Goal: Check status: Check status

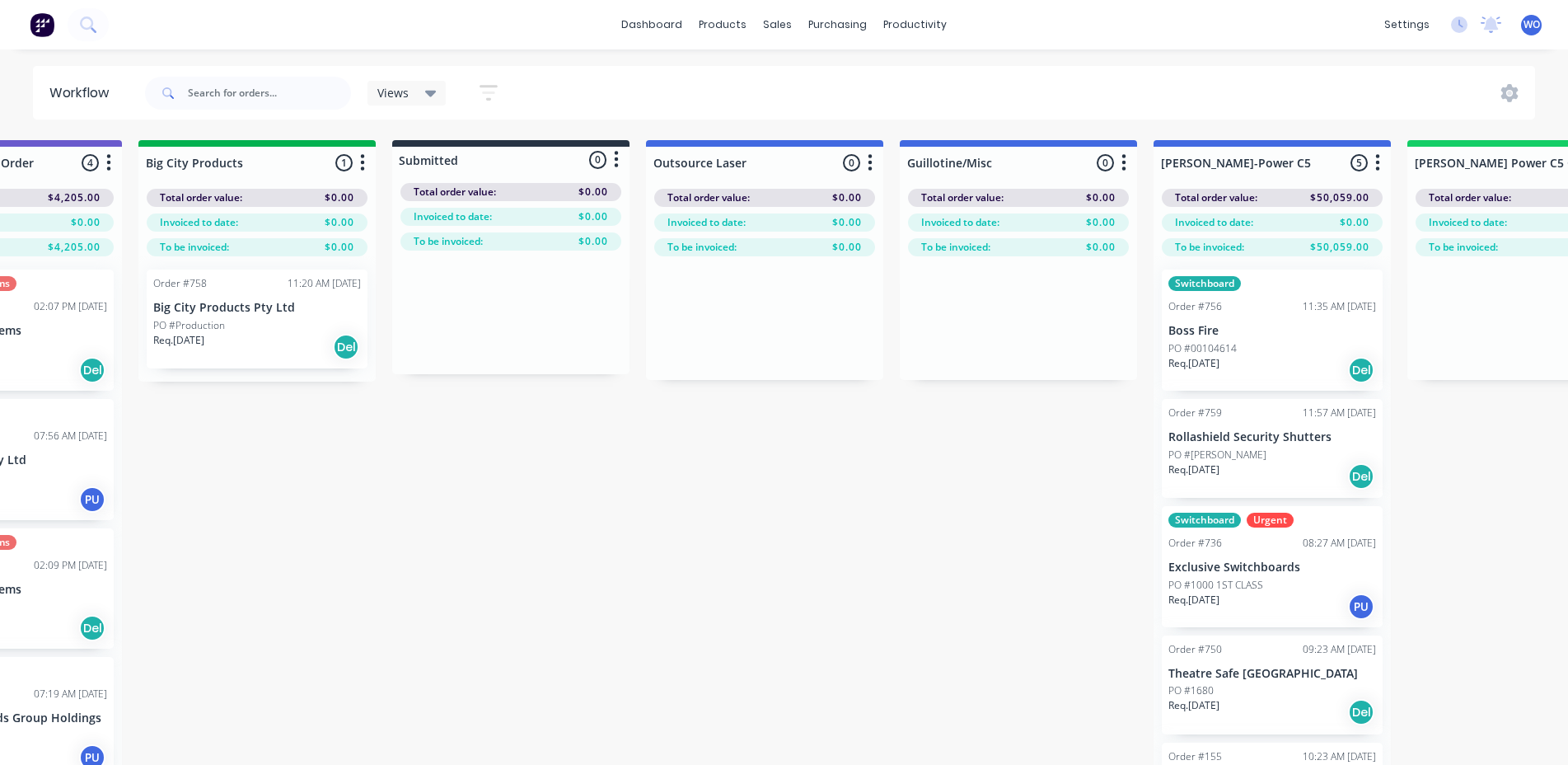
scroll to position [0, 278]
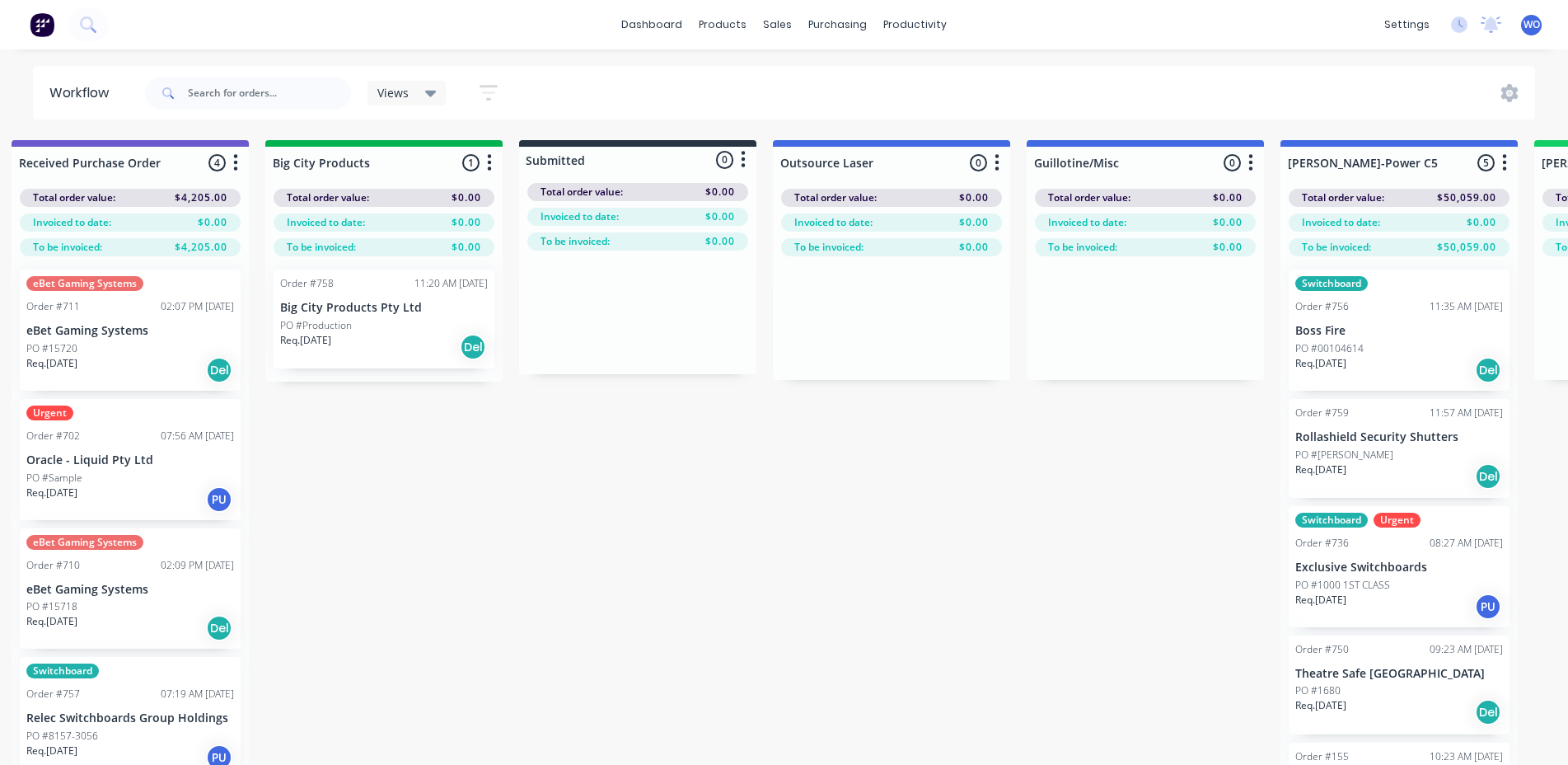
click at [338, 357] on div "Req. 04/09/25 Del" at bounding box center [384, 347] width 208 height 28
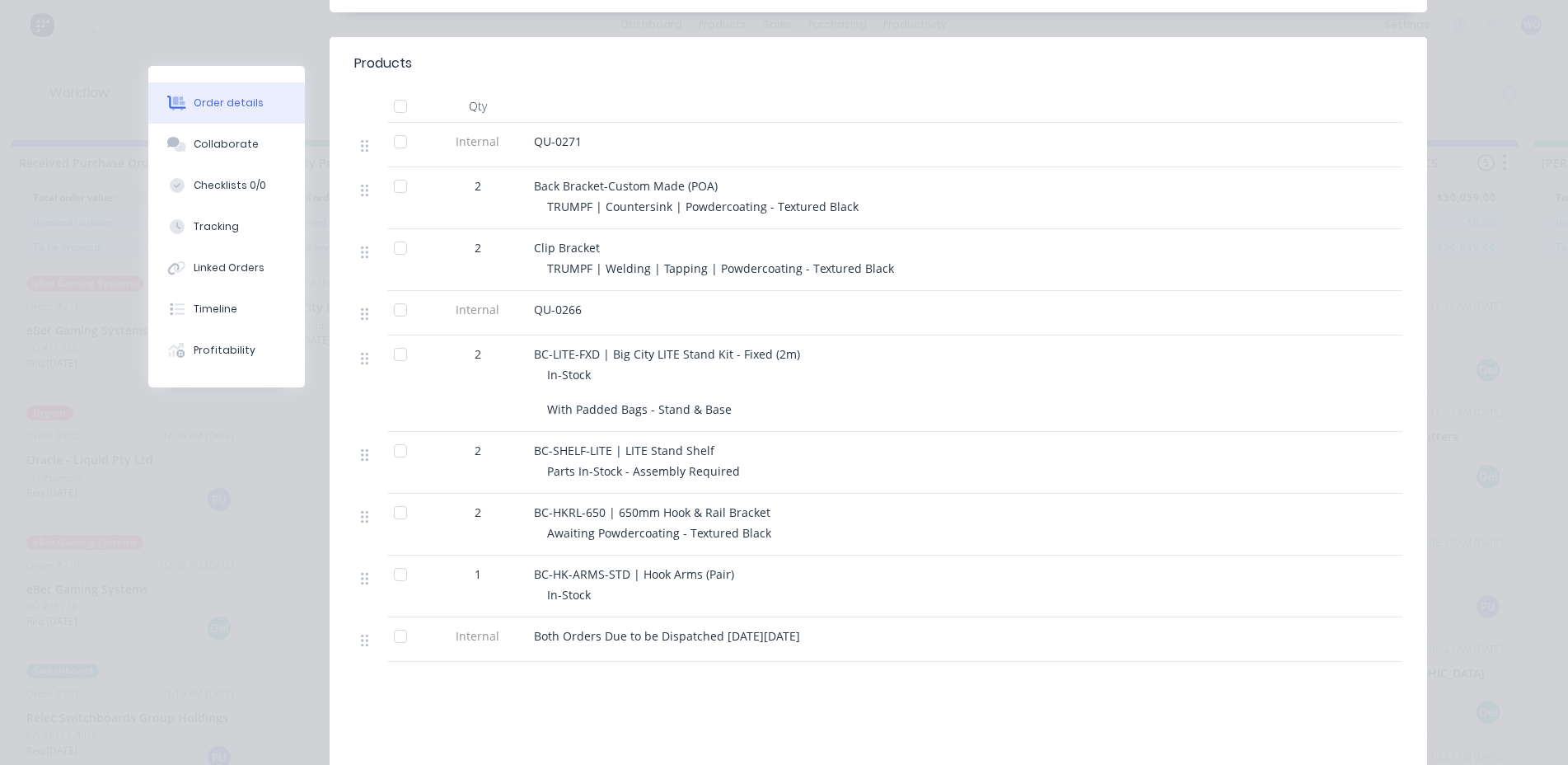
scroll to position [0, 0]
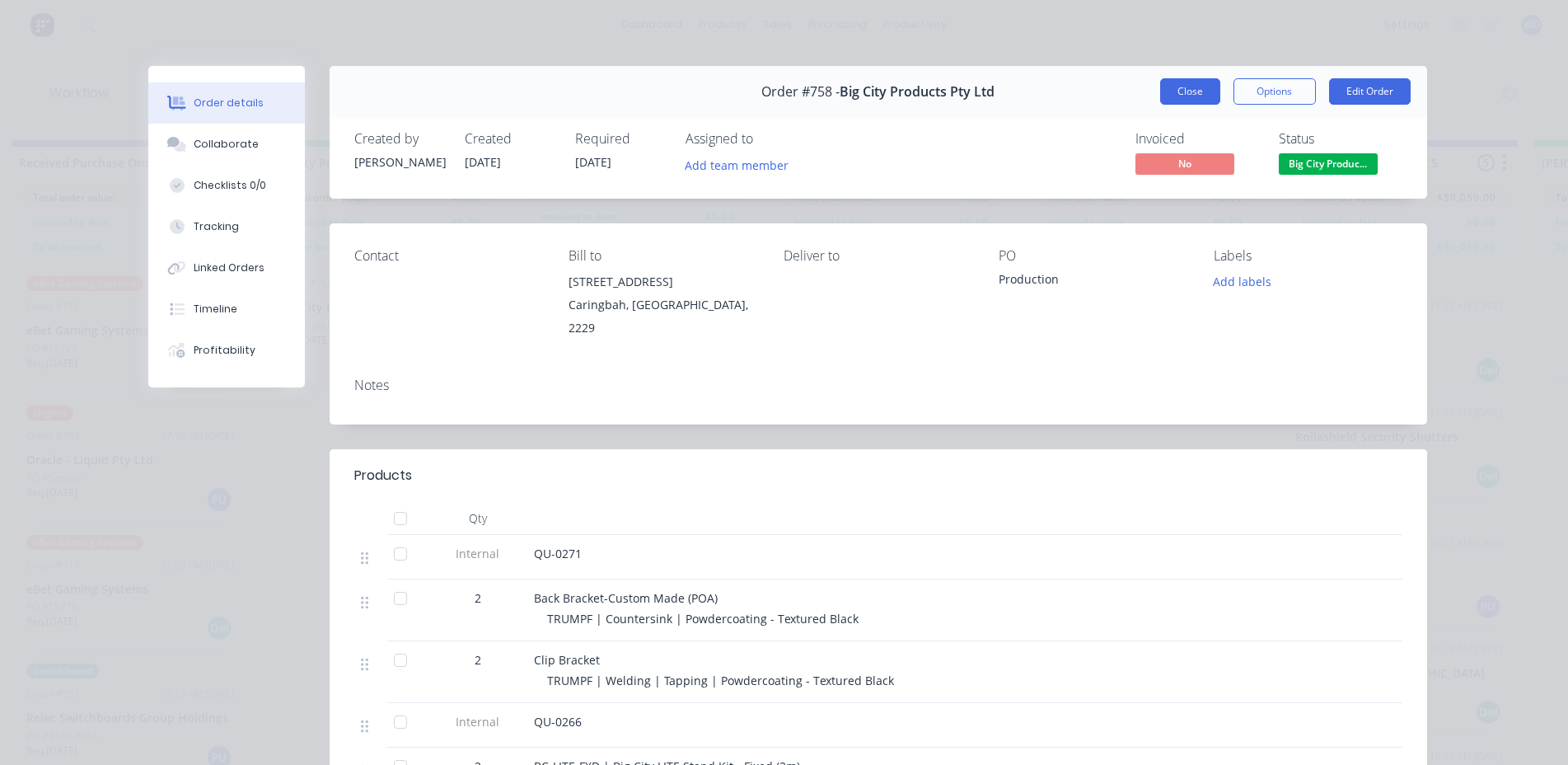
click at [1193, 94] on button "Close" at bounding box center [1190, 91] width 60 height 26
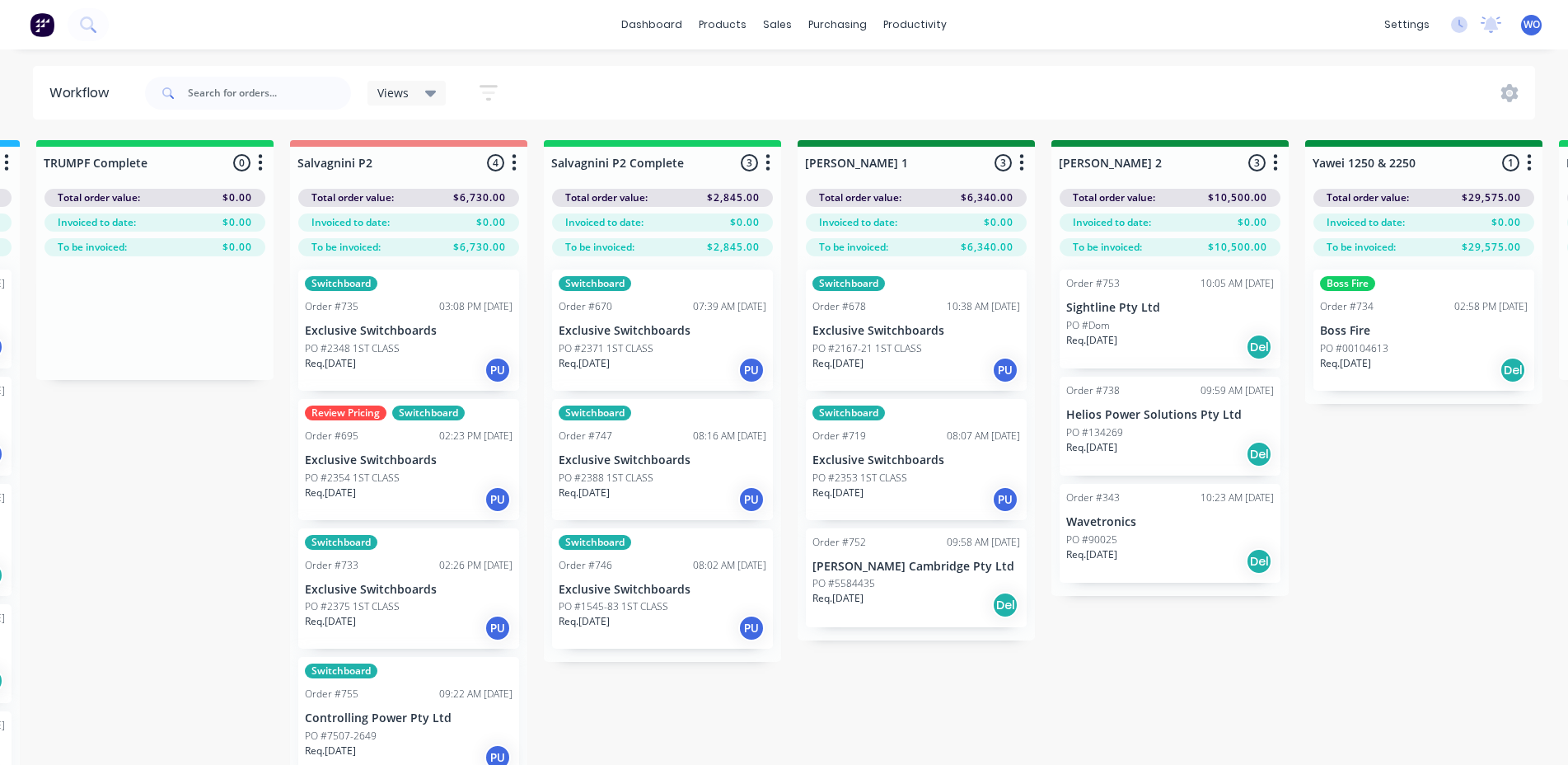
scroll to position [0, 2316]
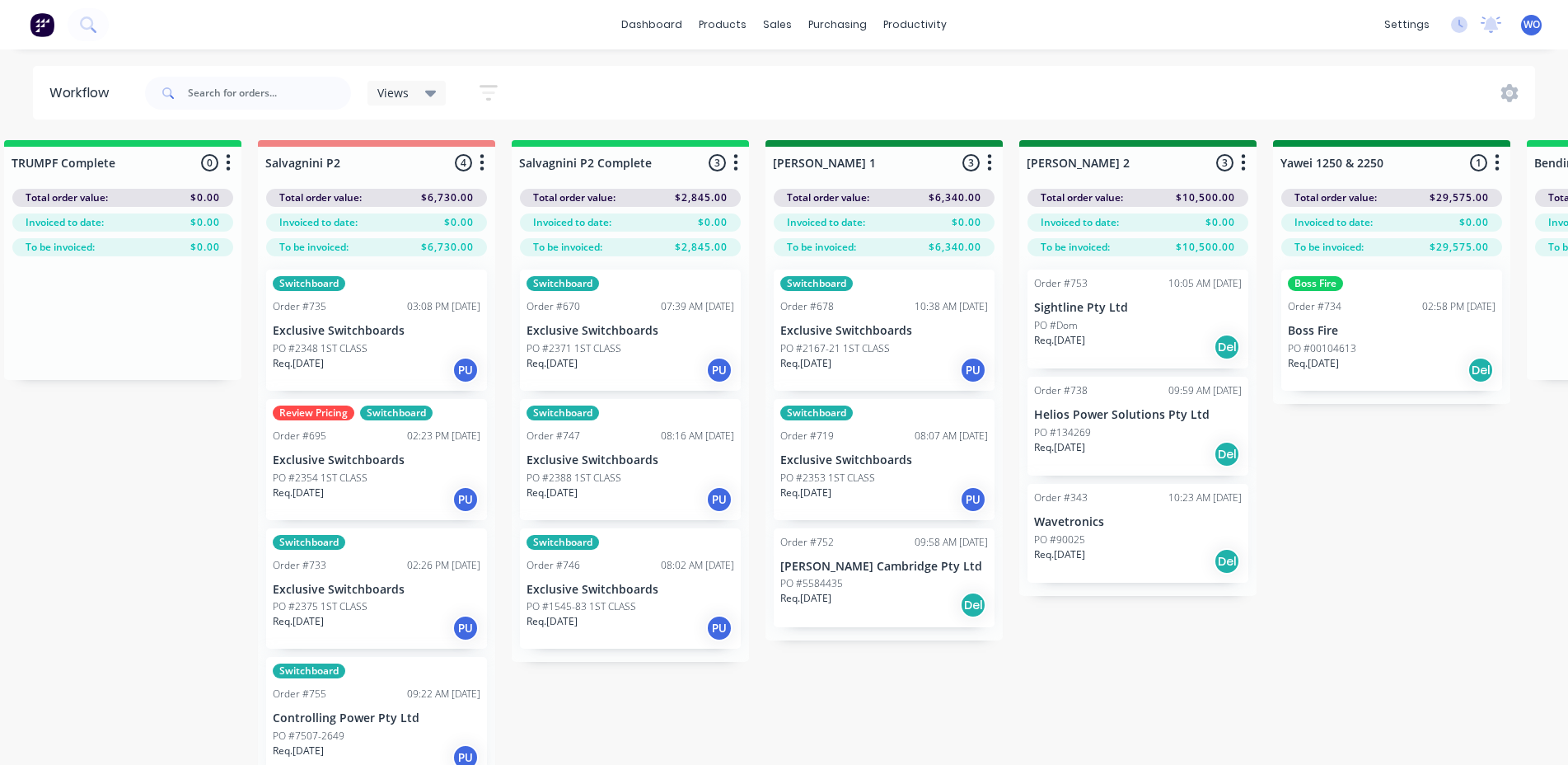
click at [628, 347] on div "PO #2371 1ST CLASS" at bounding box center [630, 348] width 208 height 15
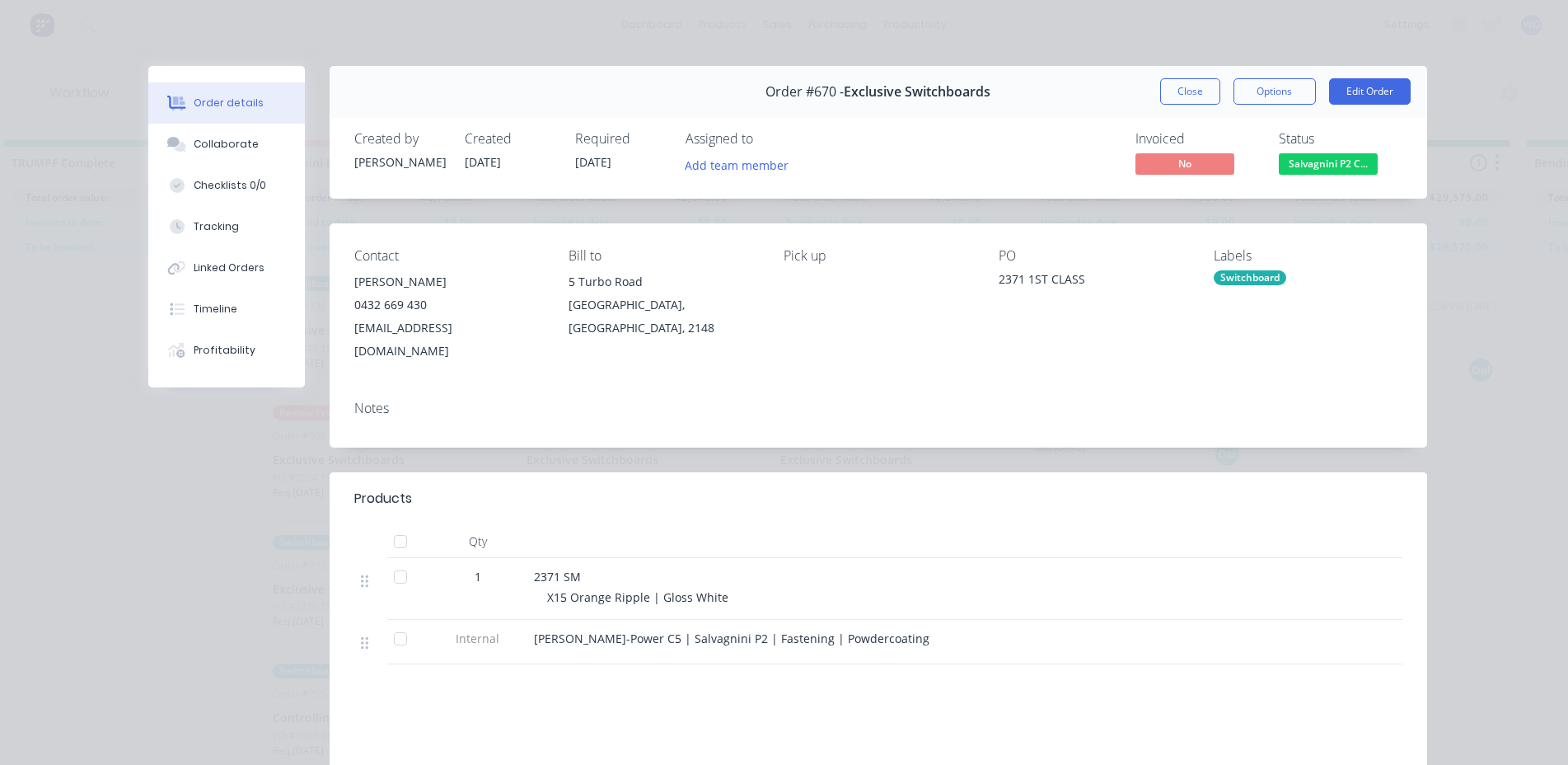
click at [1315, 167] on span "Salvagnini P2 C..." at bounding box center [1328, 163] width 99 height 21
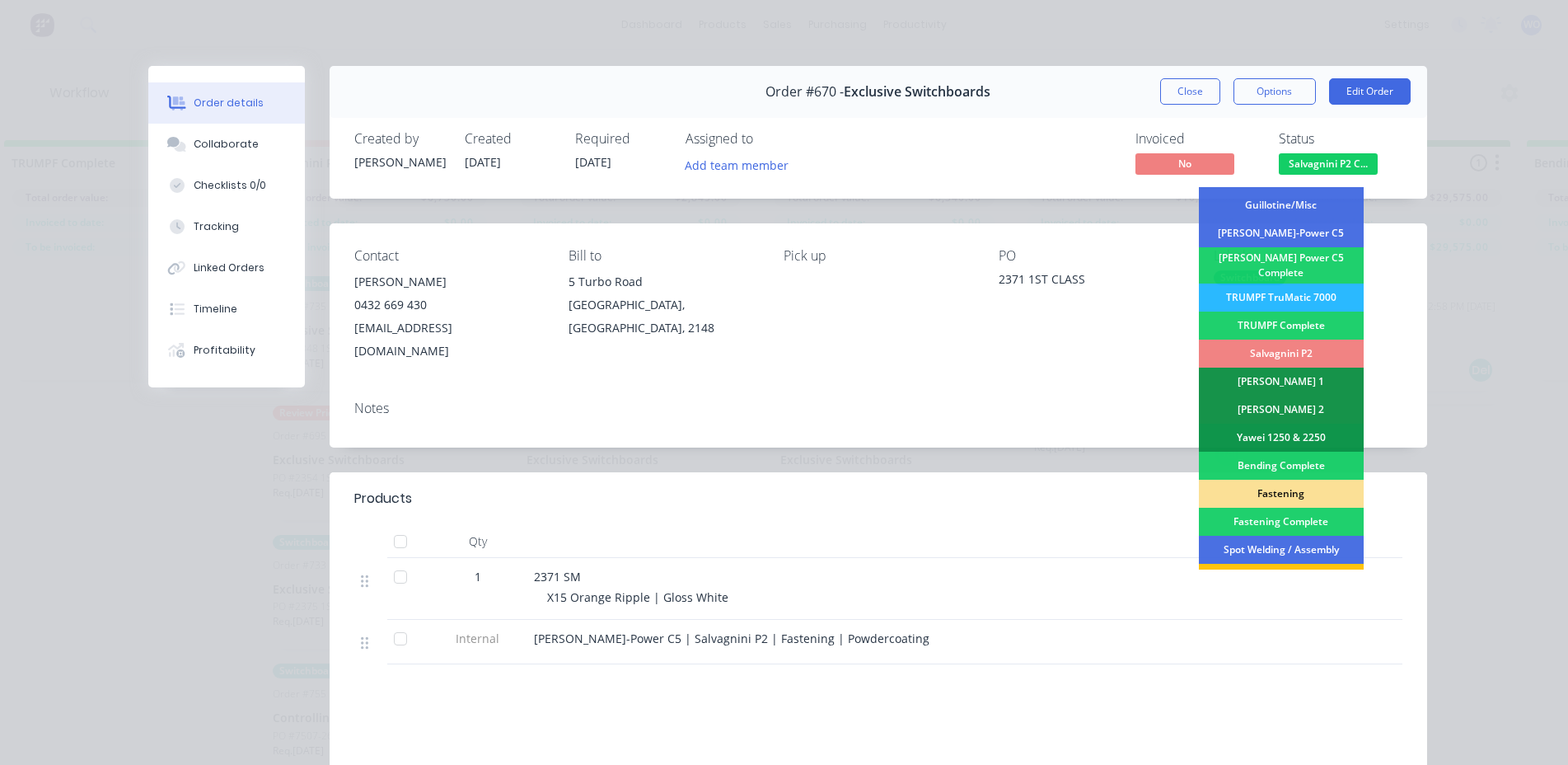
scroll to position [165, 0]
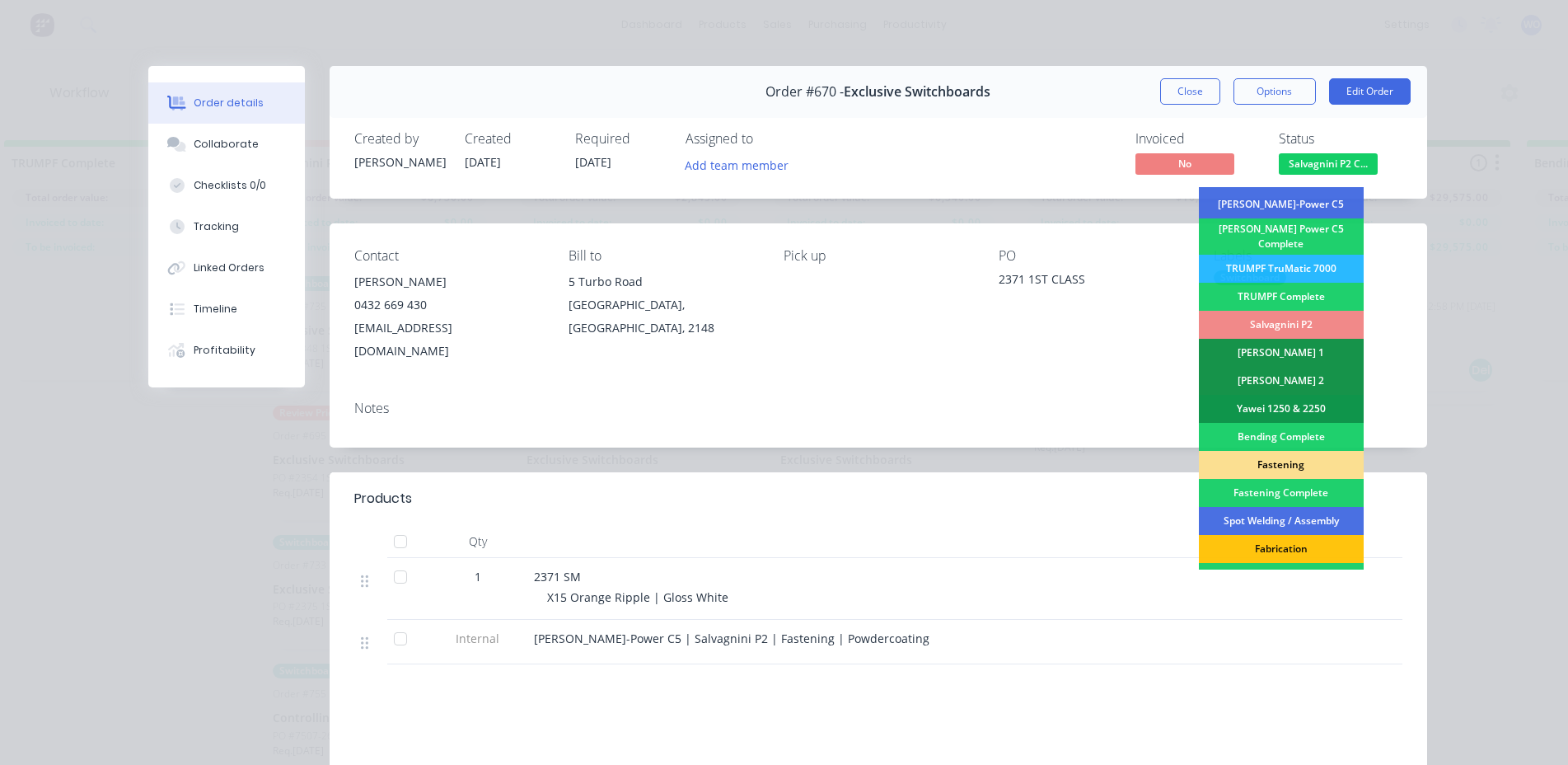
click at [1286, 462] on div "Fastening" at bounding box center [1281, 465] width 165 height 28
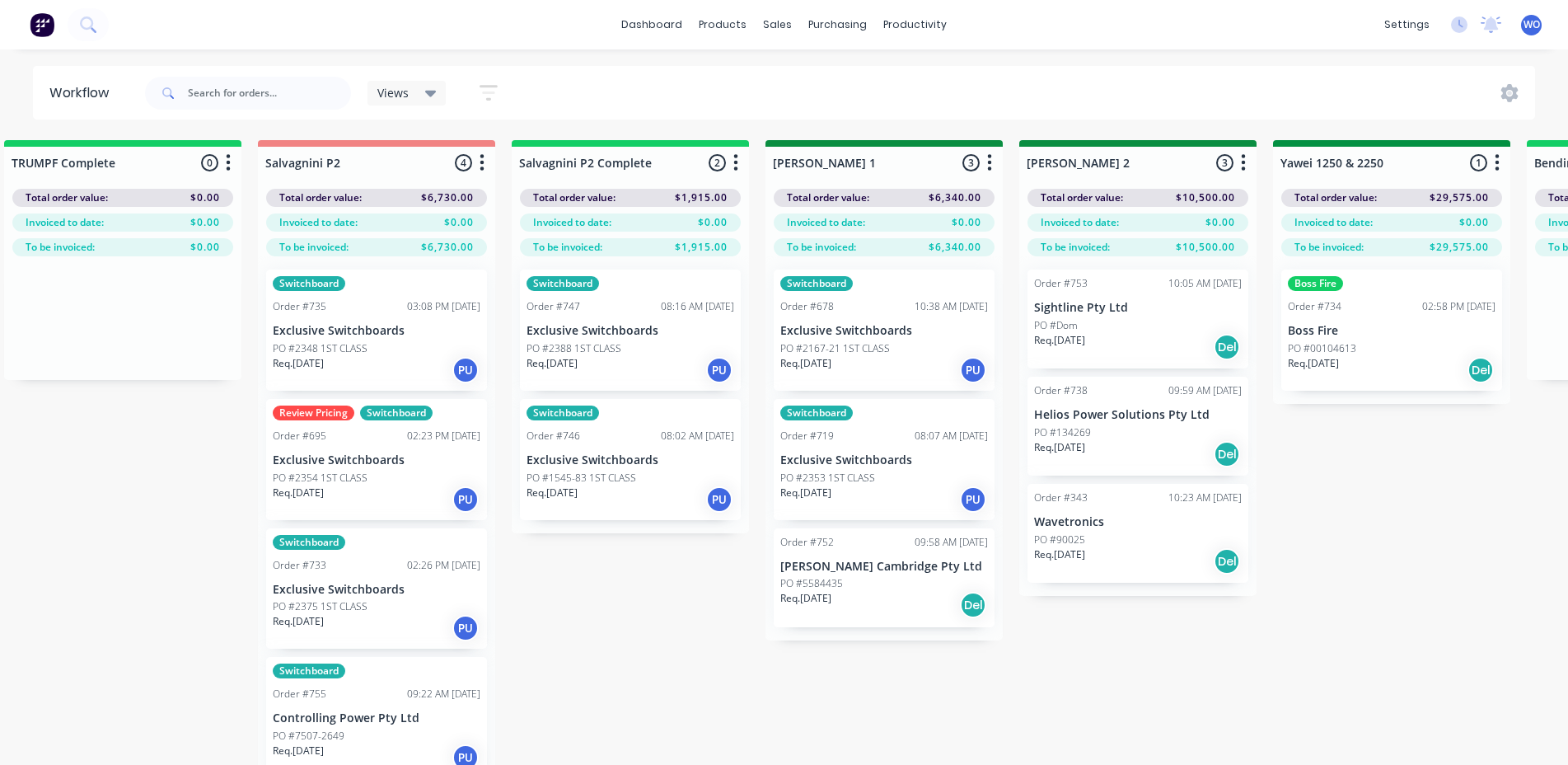
click at [653, 348] on div "PO #2388 1ST CLASS" at bounding box center [630, 348] width 208 height 15
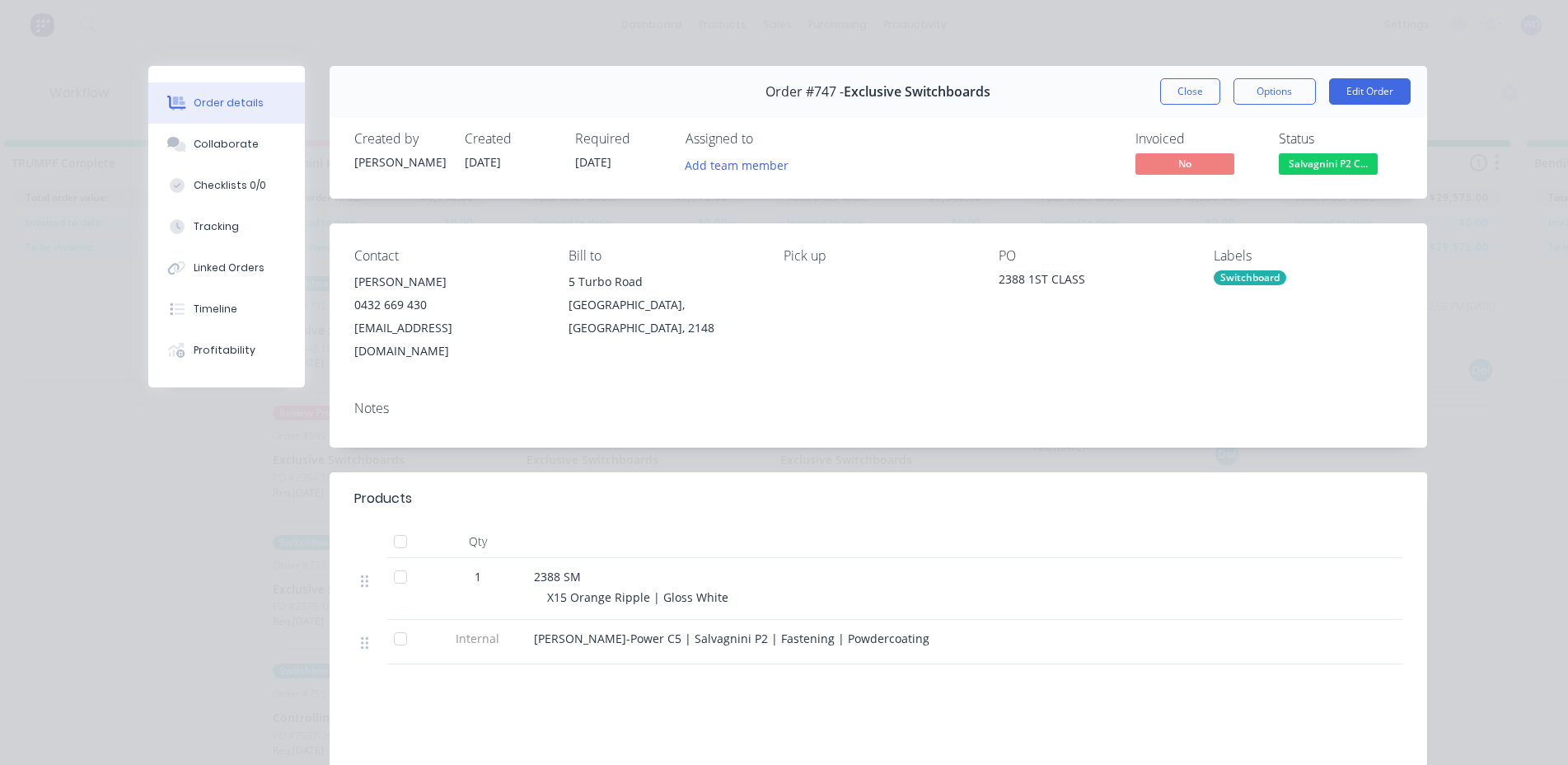
click at [1329, 167] on span "Salvagnini P2 C..." at bounding box center [1328, 163] width 99 height 21
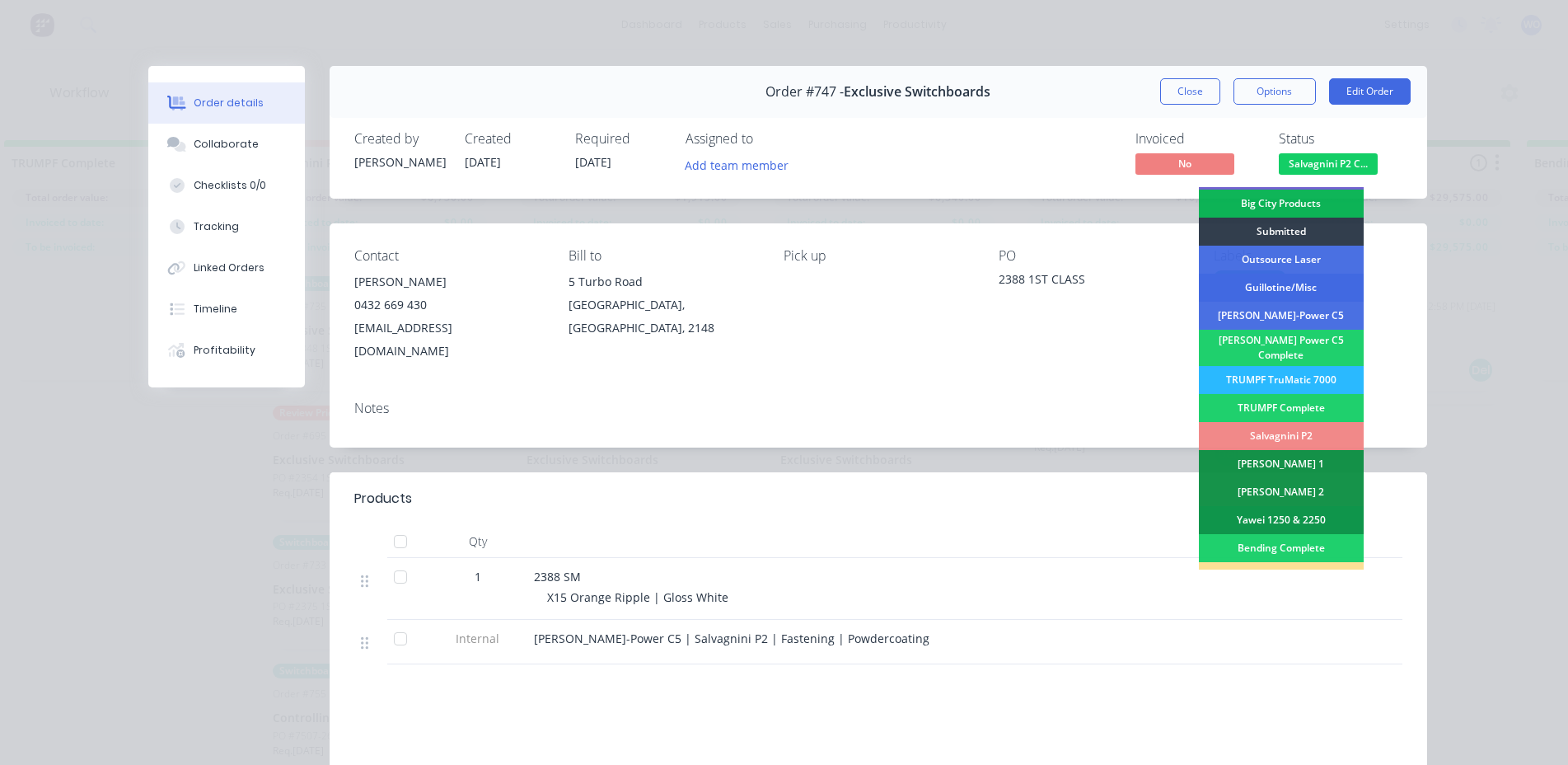
scroll to position [83, 0]
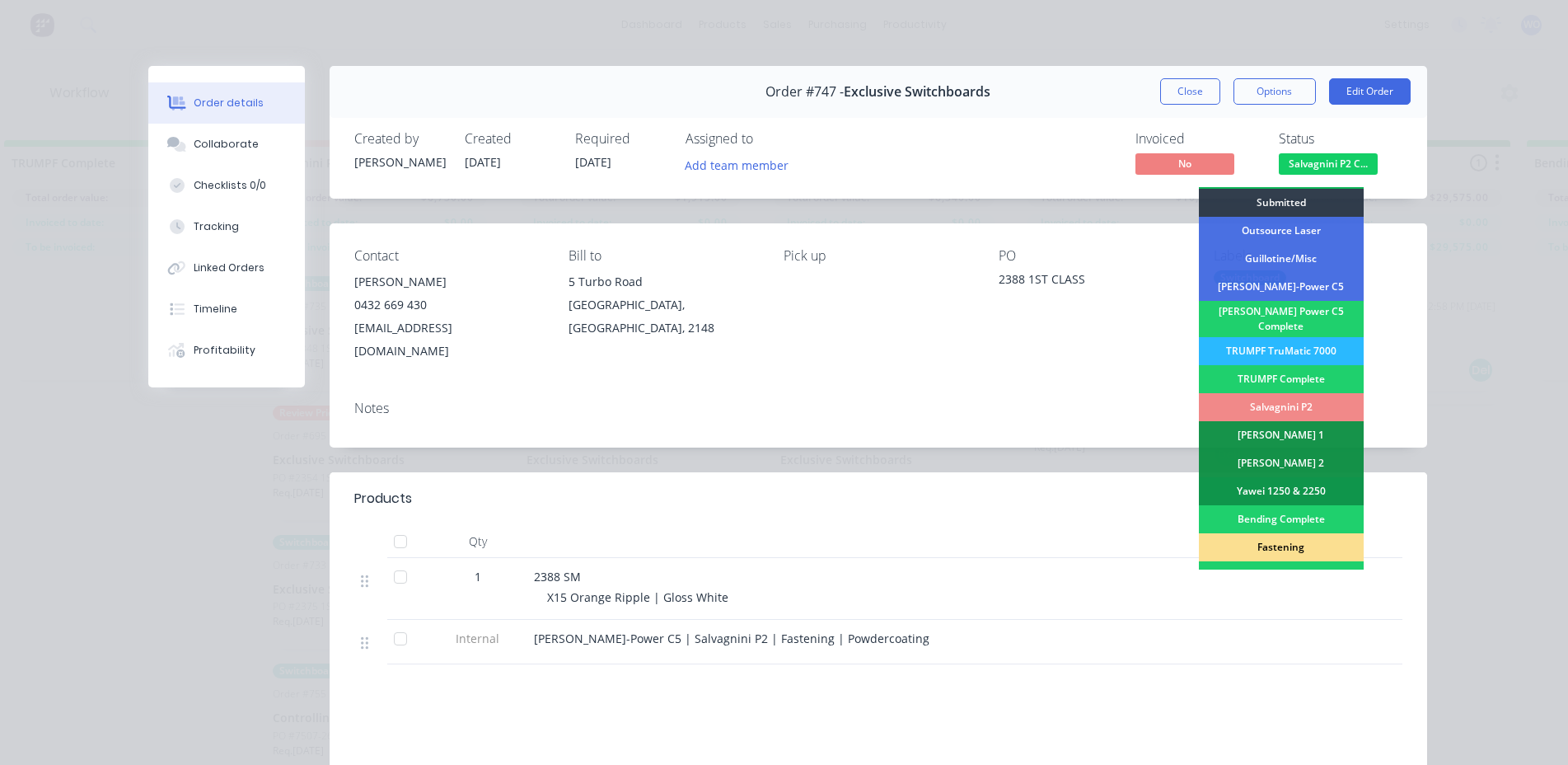
click at [1273, 544] on div "Fastening" at bounding box center [1281, 547] width 165 height 28
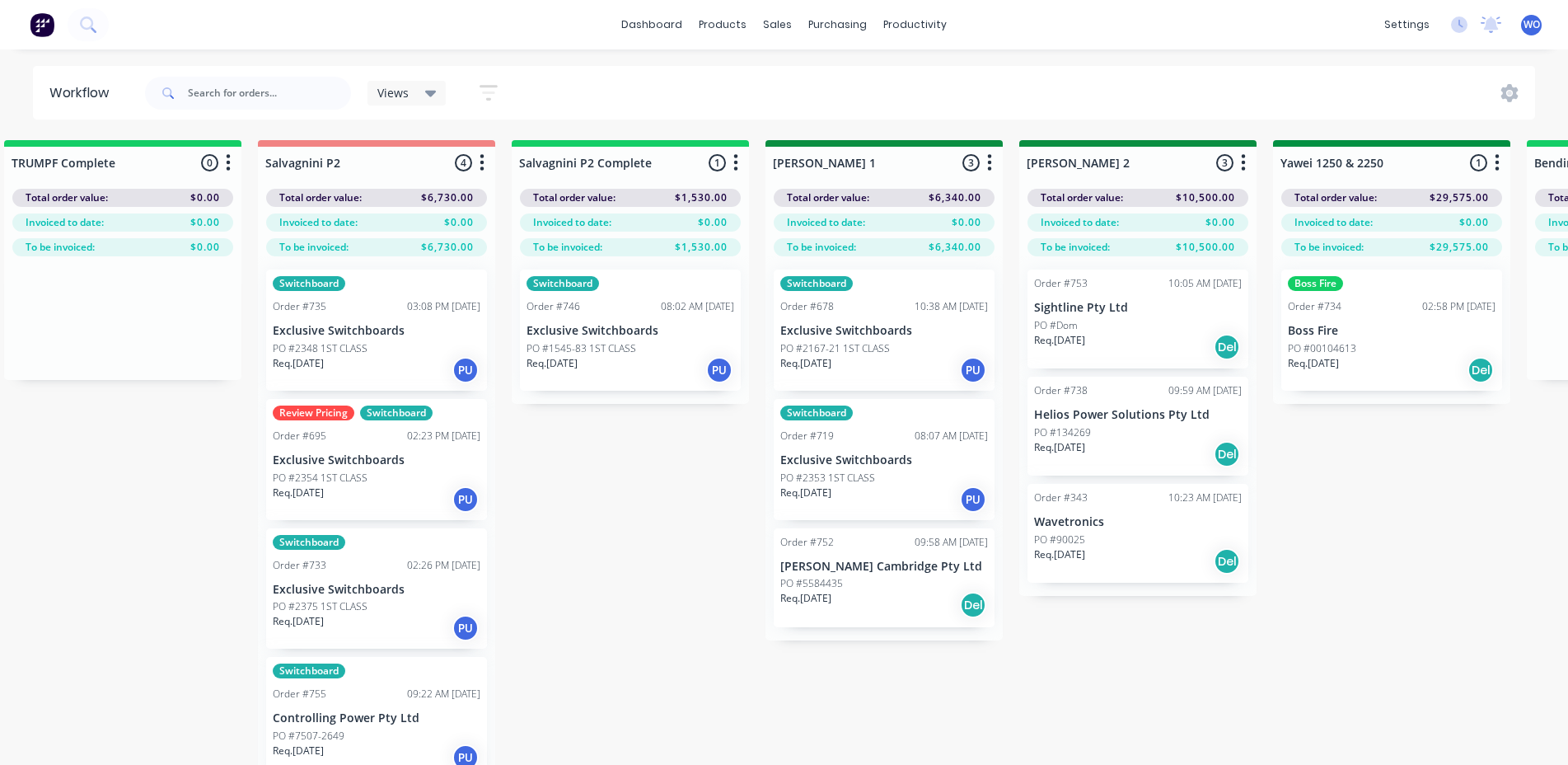
click at [686, 352] on div "PO #1545-83 1ST CLASS" at bounding box center [630, 348] width 208 height 15
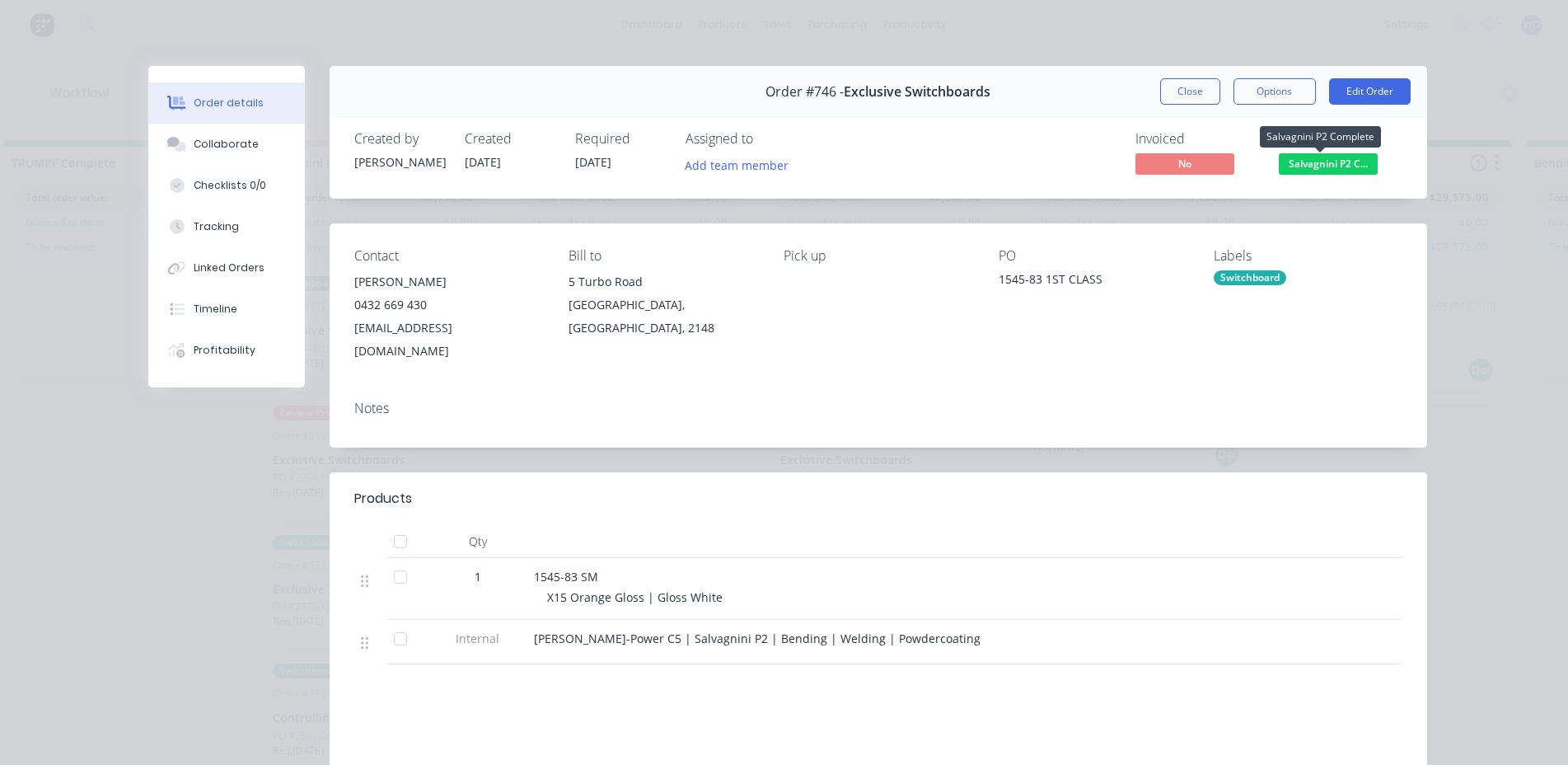
click at [1305, 165] on span "Salvagnini P2 C..." at bounding box center [1328, 163] width 99 height 21
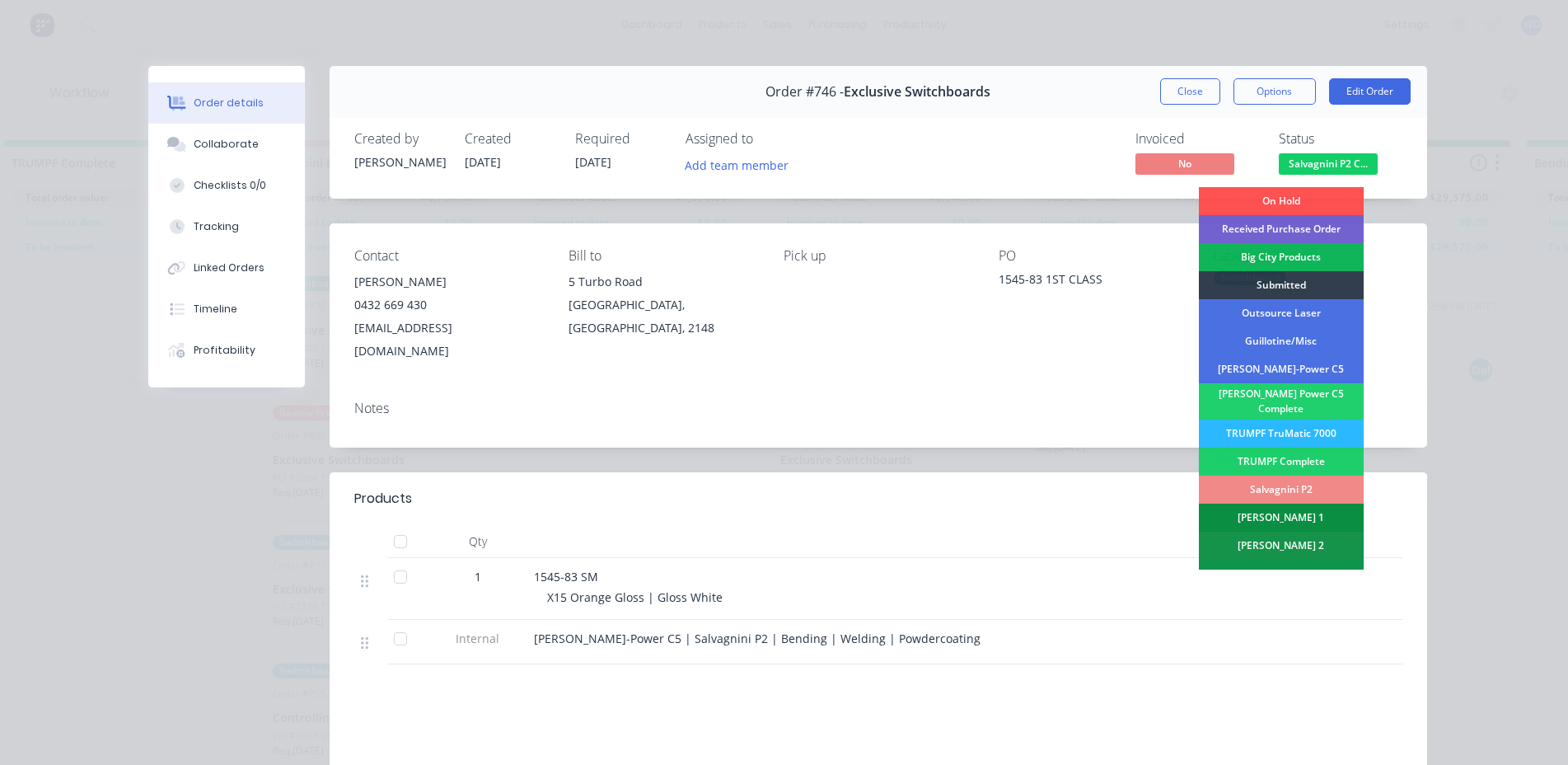
click at [1313, 510] on div "[PERSON_NAME] 1" at bounding box center [1281, 517] width 165 height 28
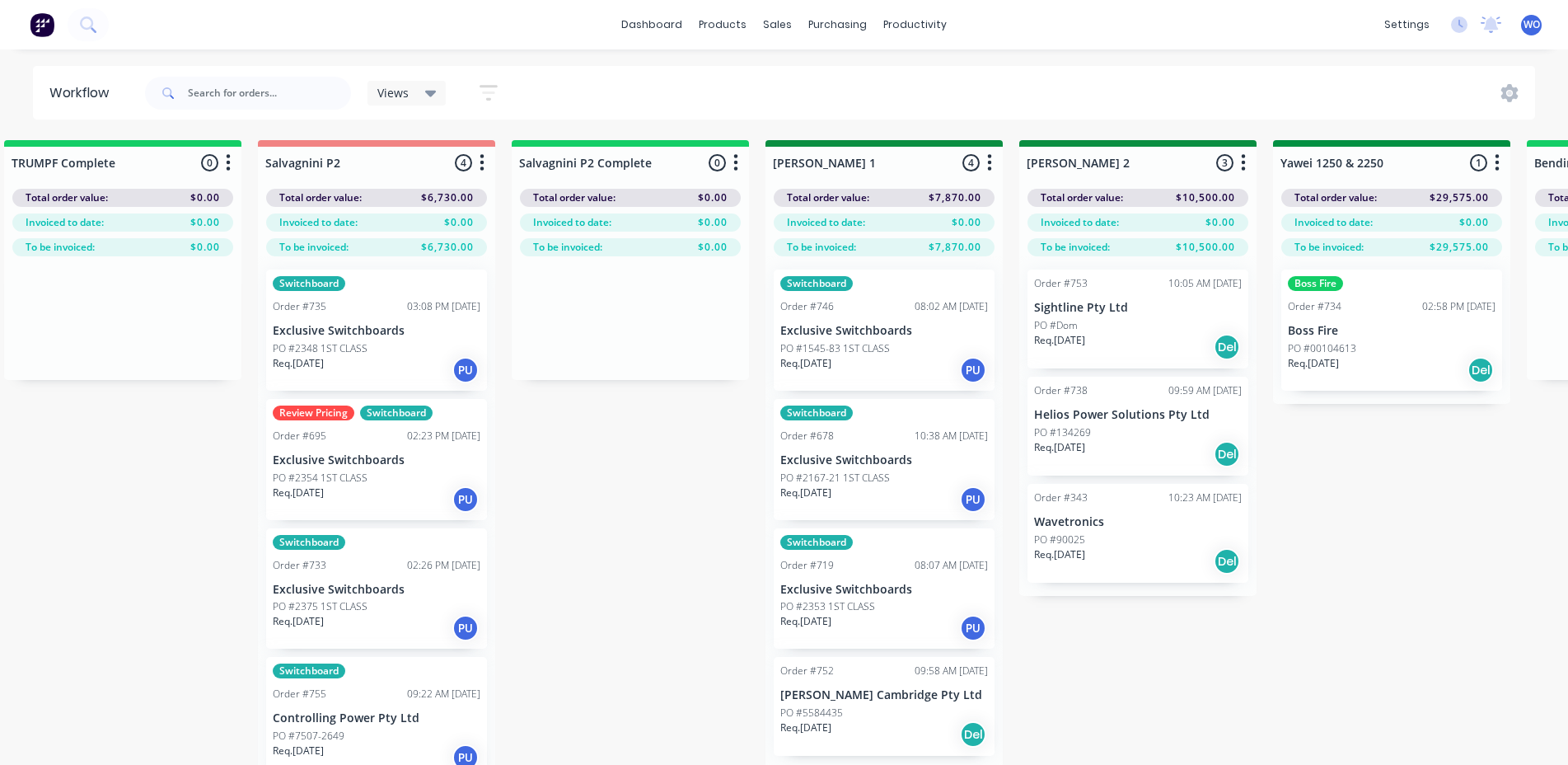
click at [625, 550] on div "On Hold 1 Status colour #FF4949 hex #FF4949 Save Cancel Notifications Email SMS…" at bounding box center [1436, 481] width 7528 height 683
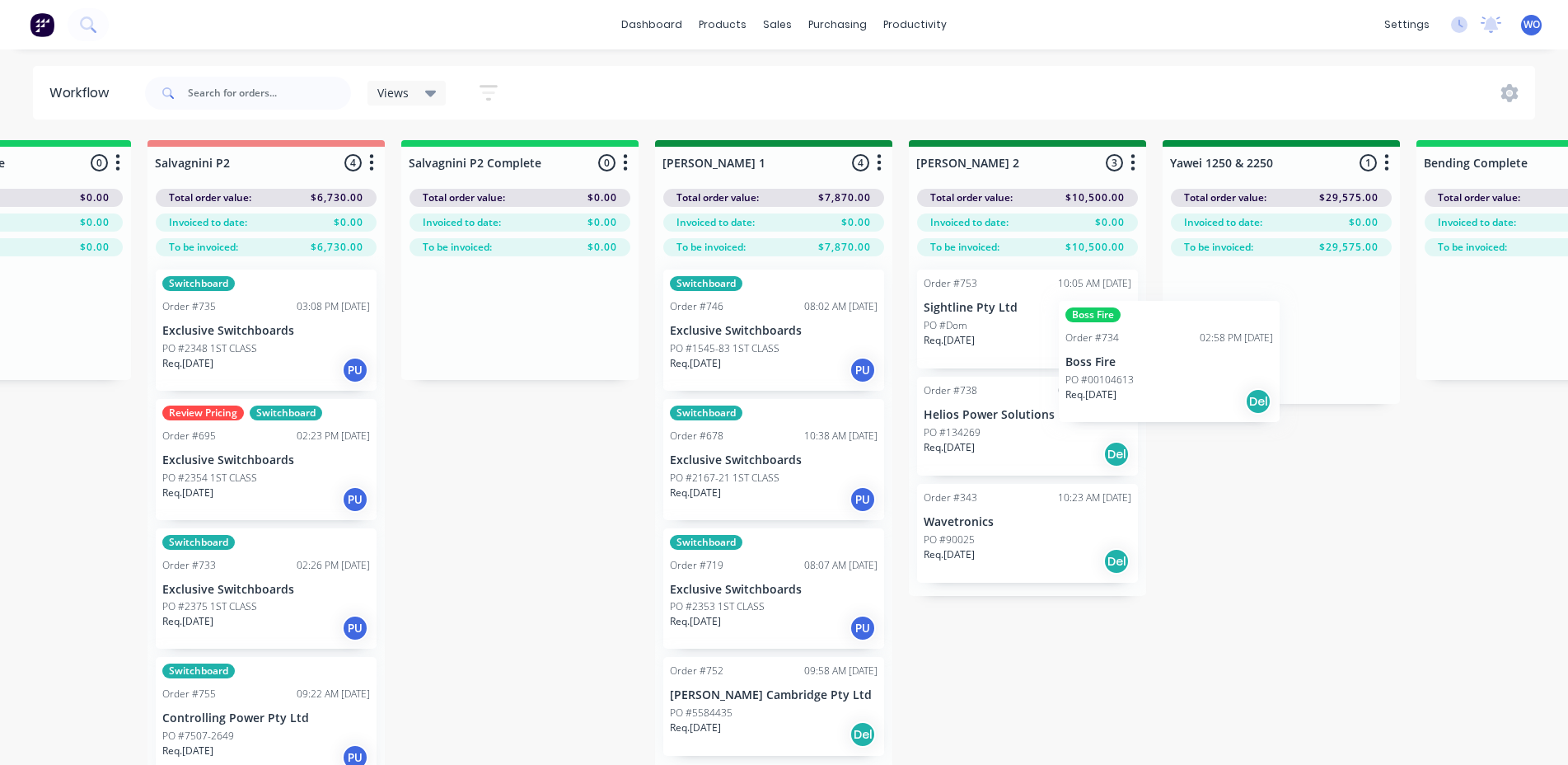
scroll to position [0, 2430]
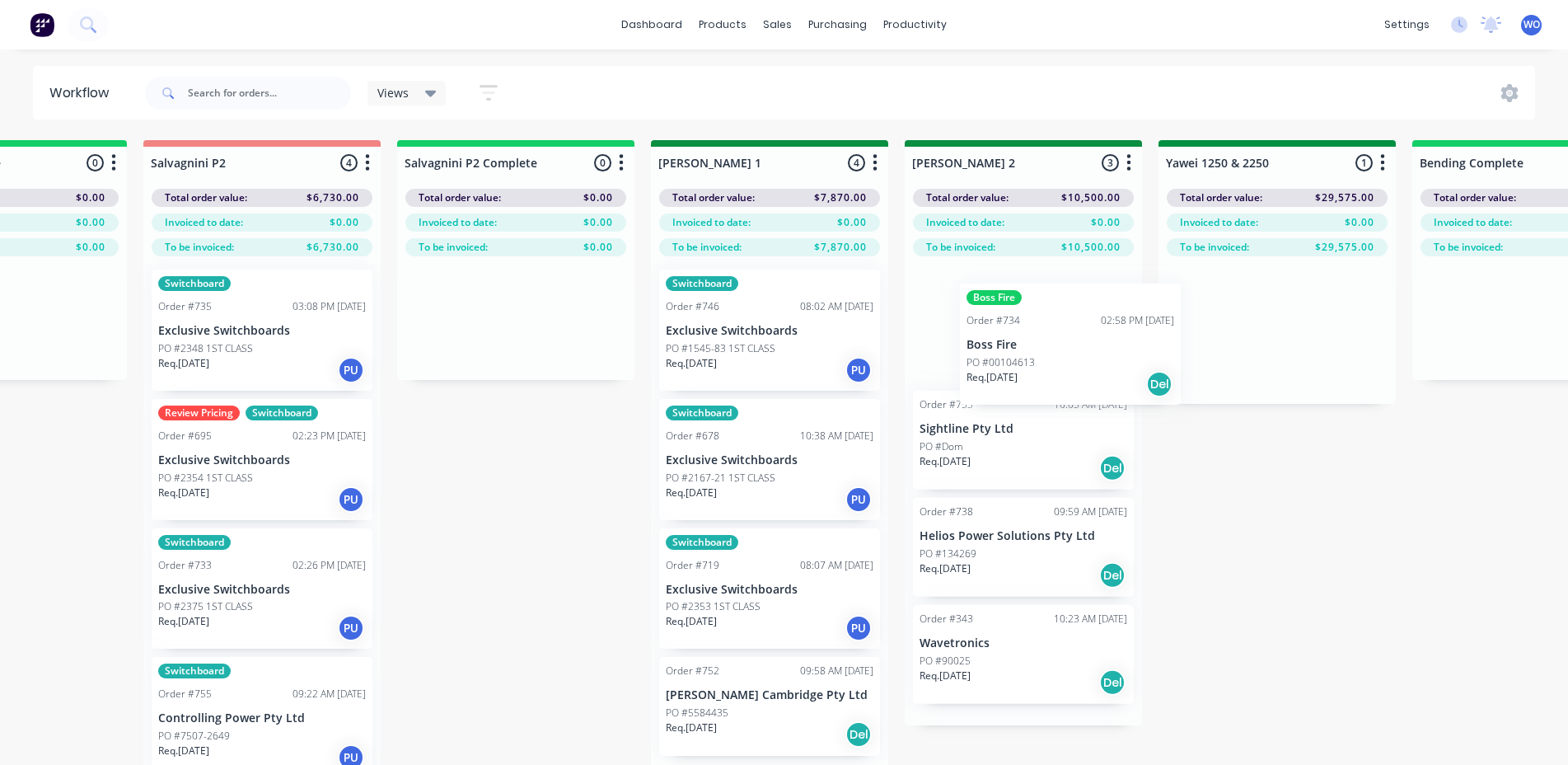
drag, startPoint x: 1368, startPoint y: 332, endPoint x: 1042, endPoint y: 348, distance: 326.4
click at [1042, 348] on div "On Hold 1 Status colour #FF4949 hex #FF4949 Save Cancel Notifications Email SMS…" at bounding box center [1321, 481] width 7528 height 683
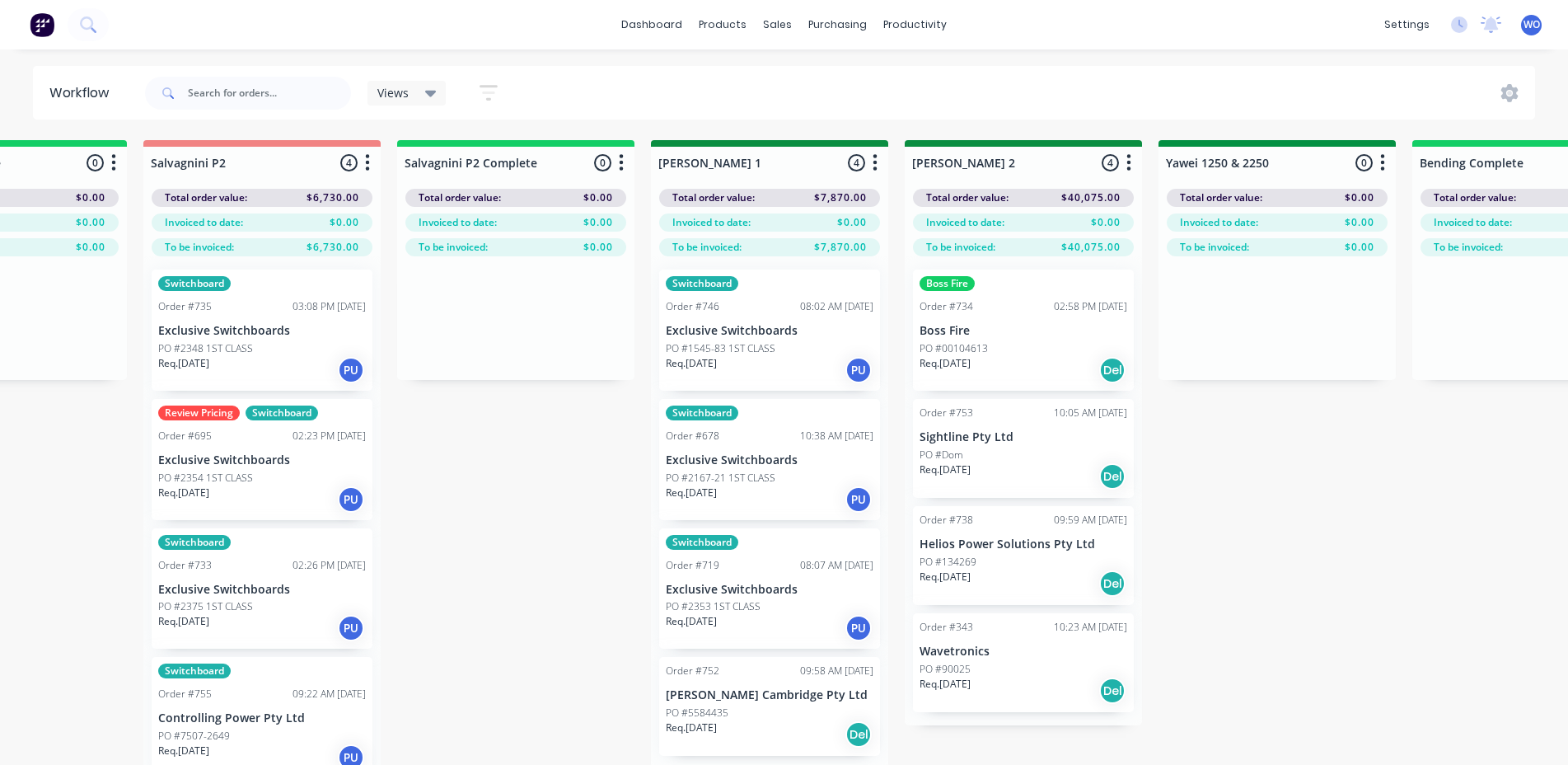
click at [1348, 598] on div "On Hold 1 Status colour #FF4949 hex #FF4949 Save Cancel Notifications Email SMS…" at bounding box center [1321, 481] width 7528 height 683
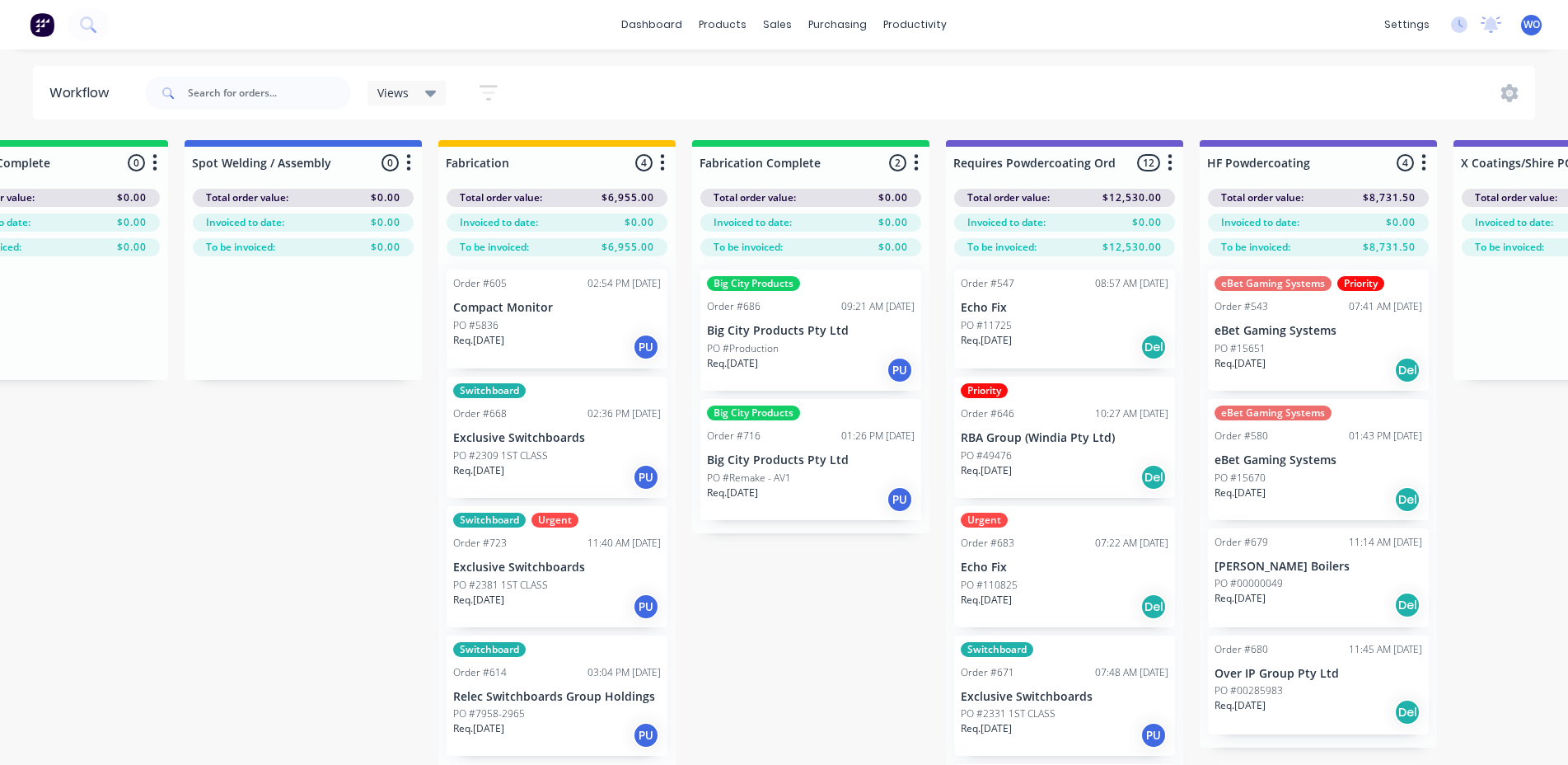
scroll to position [0, 4714]
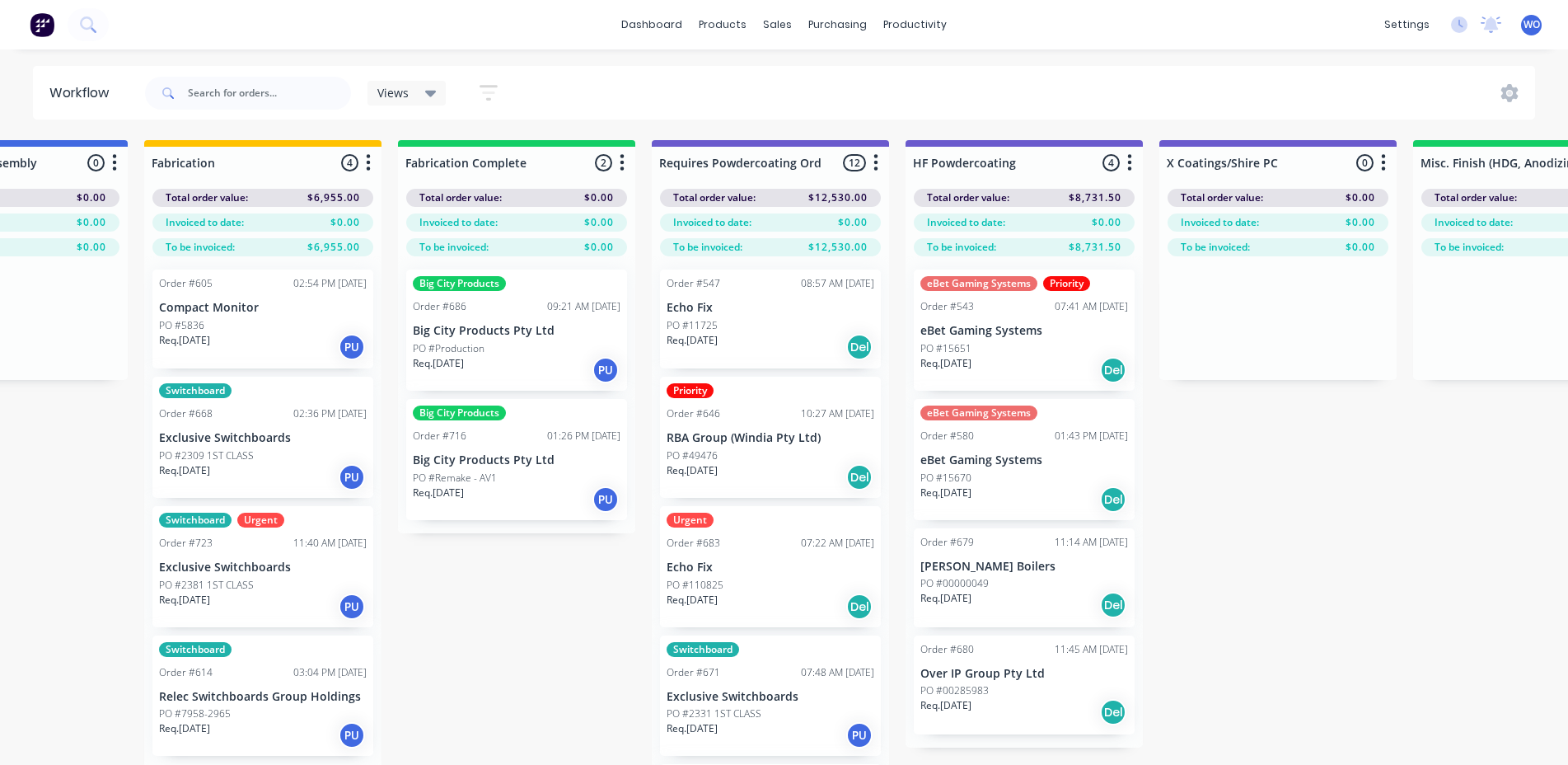
click at [556, 364] on div "Req. 12/08/25 PU" at bounding box center [516, 370] width 208 height 28
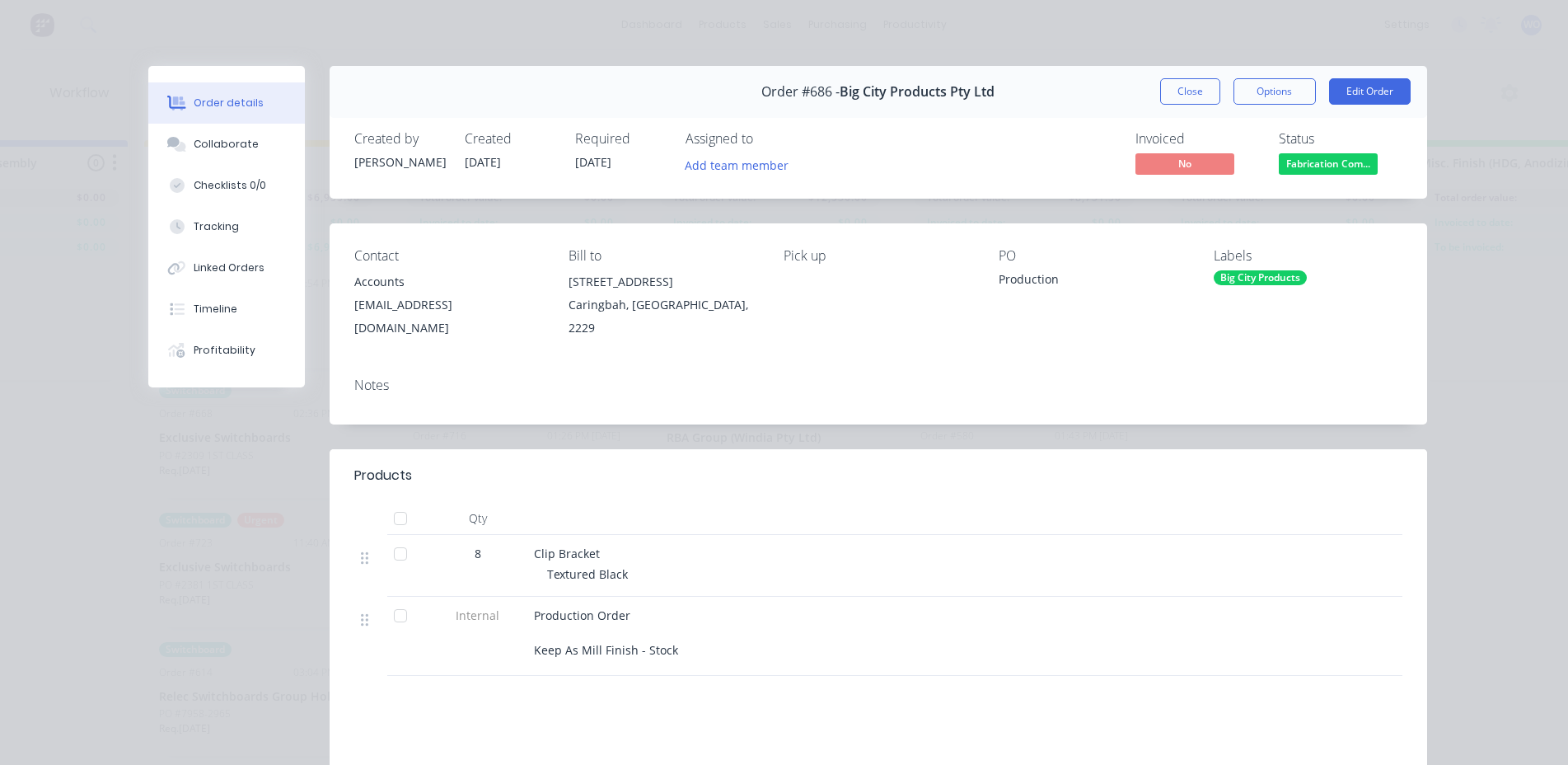
click at [1182, 104] on div "Order #686 - Big City Products Pty Ltd Close Options Edit Order" at bounding box center [878, 92] width 1097 height 52
click at [1182, 94] on button "Close" at bounding box center [1190, 91] width 60 height 26
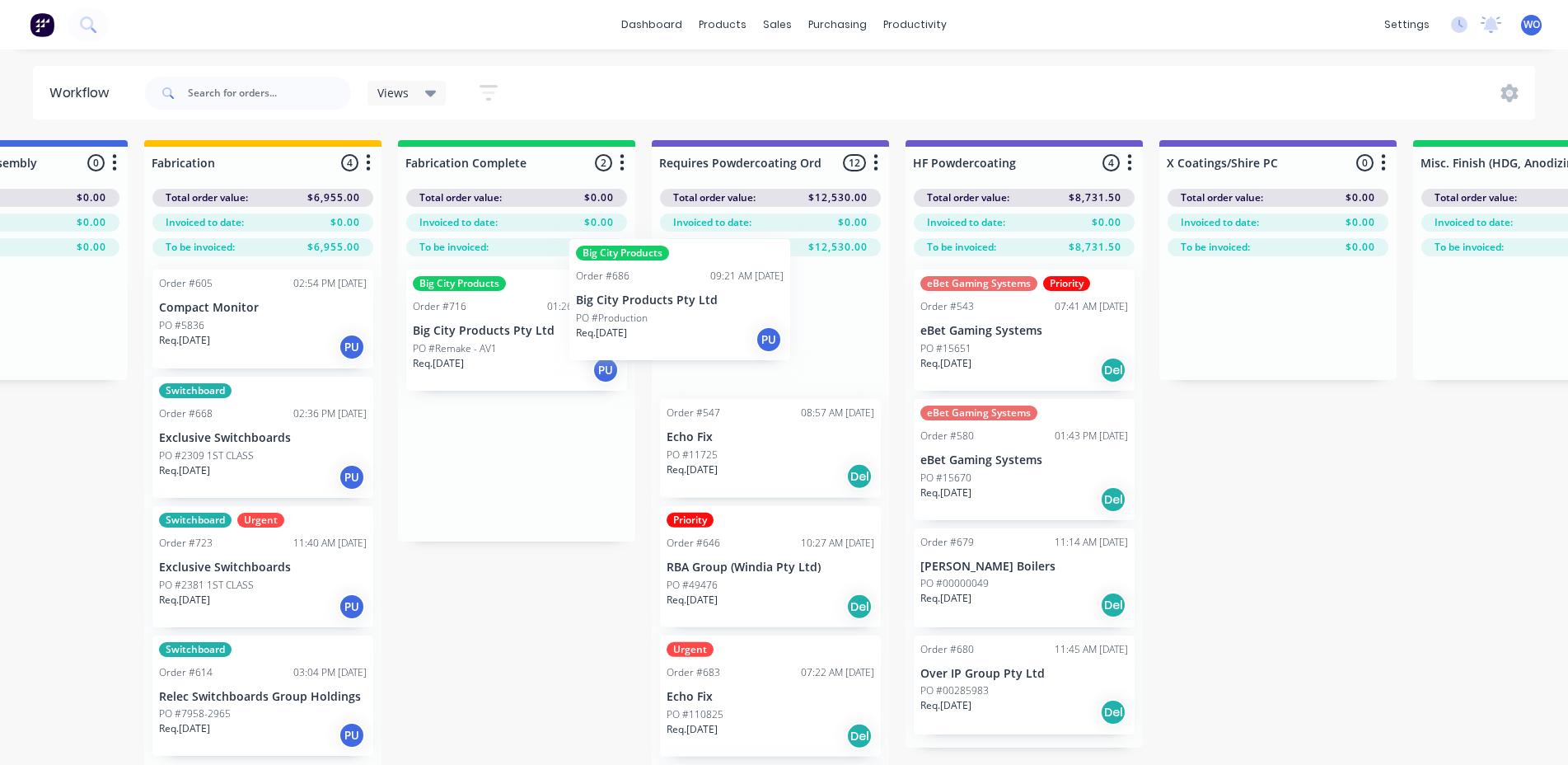
drag, startPoint x: 501, startPoint y: 356, endPoint x: 687, endPoint y: 324, distance: 188.7
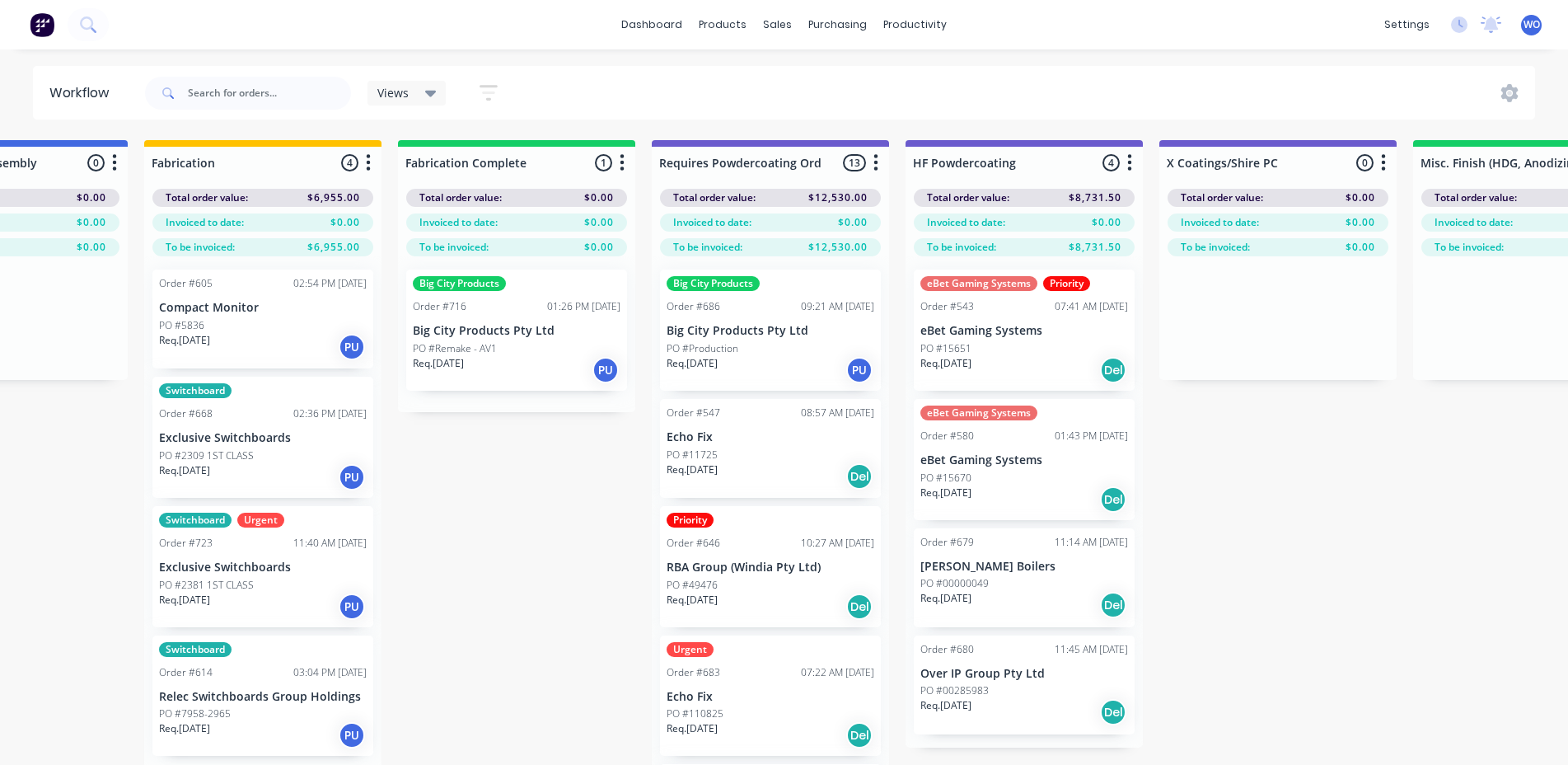
click at [482, 363] on div "Req. 18/08/25 PU" at bounding box center [516, 370] width 208 height 28
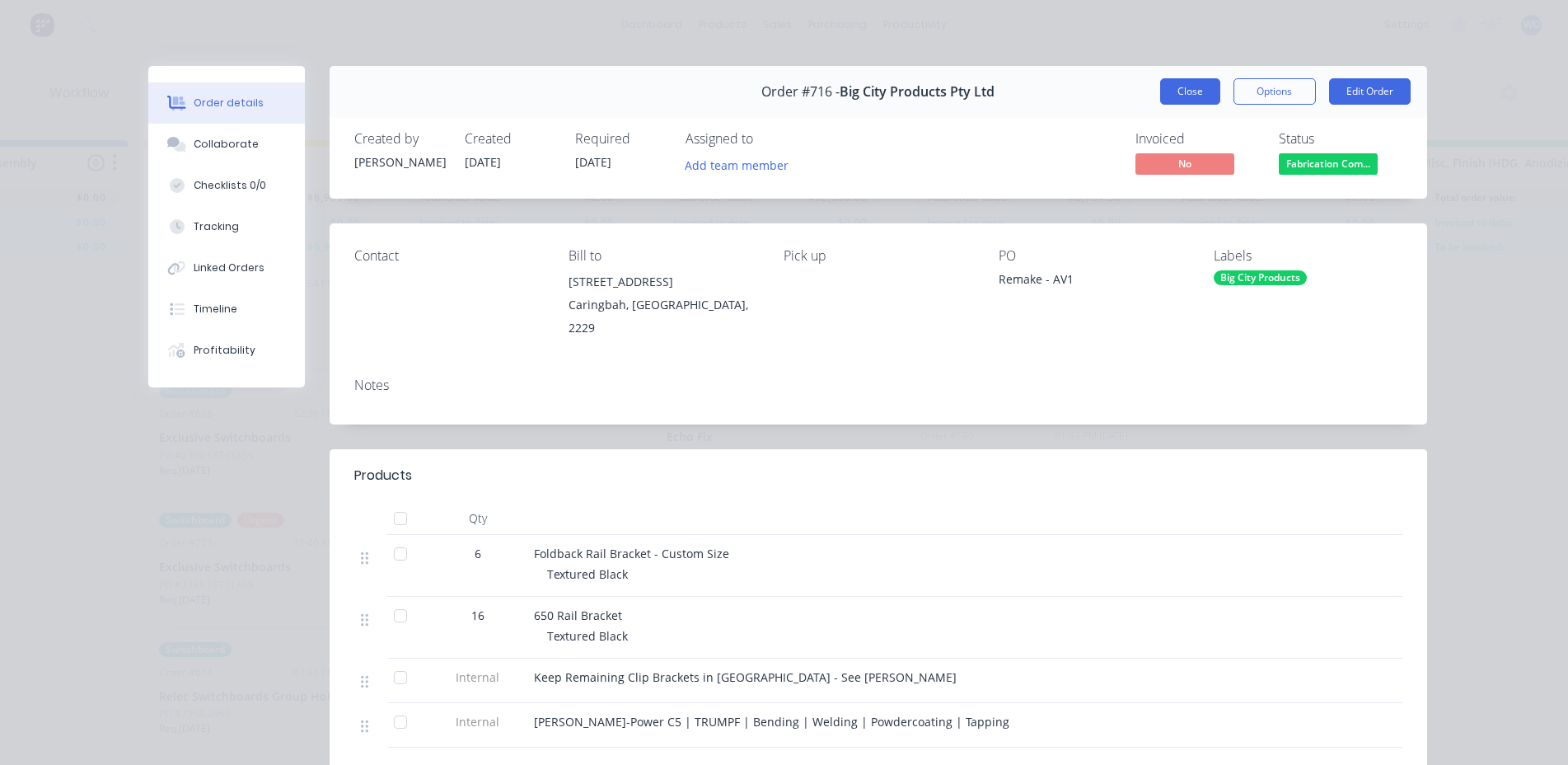
click at [1177, 97] on button "Close" at bounding box center [1190, 91] width 60 height 26
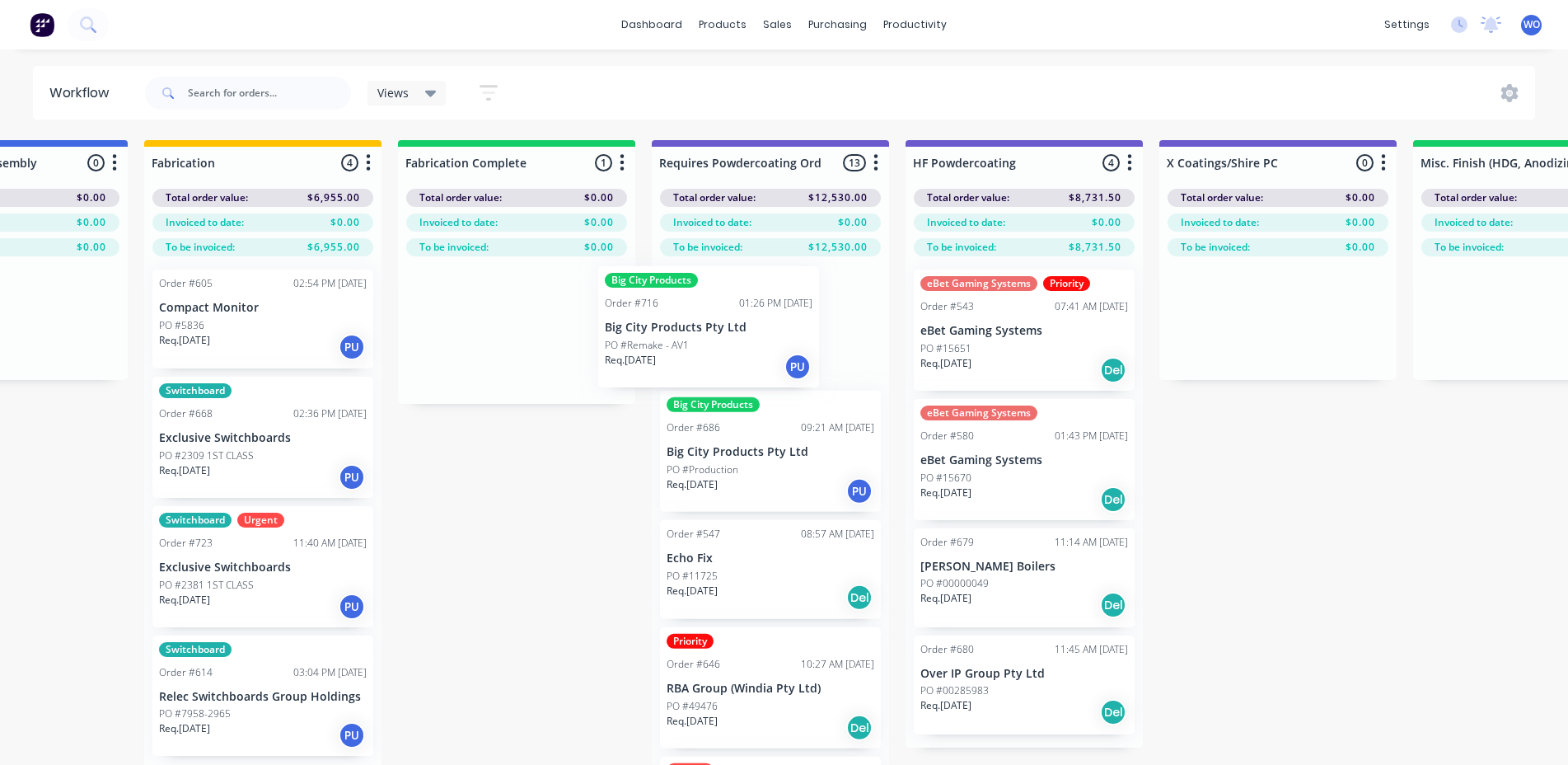
drag, startPoint x: 565, startPoint y: 370, endPoint x: 778, endPoint y: 366, distance: 213.0
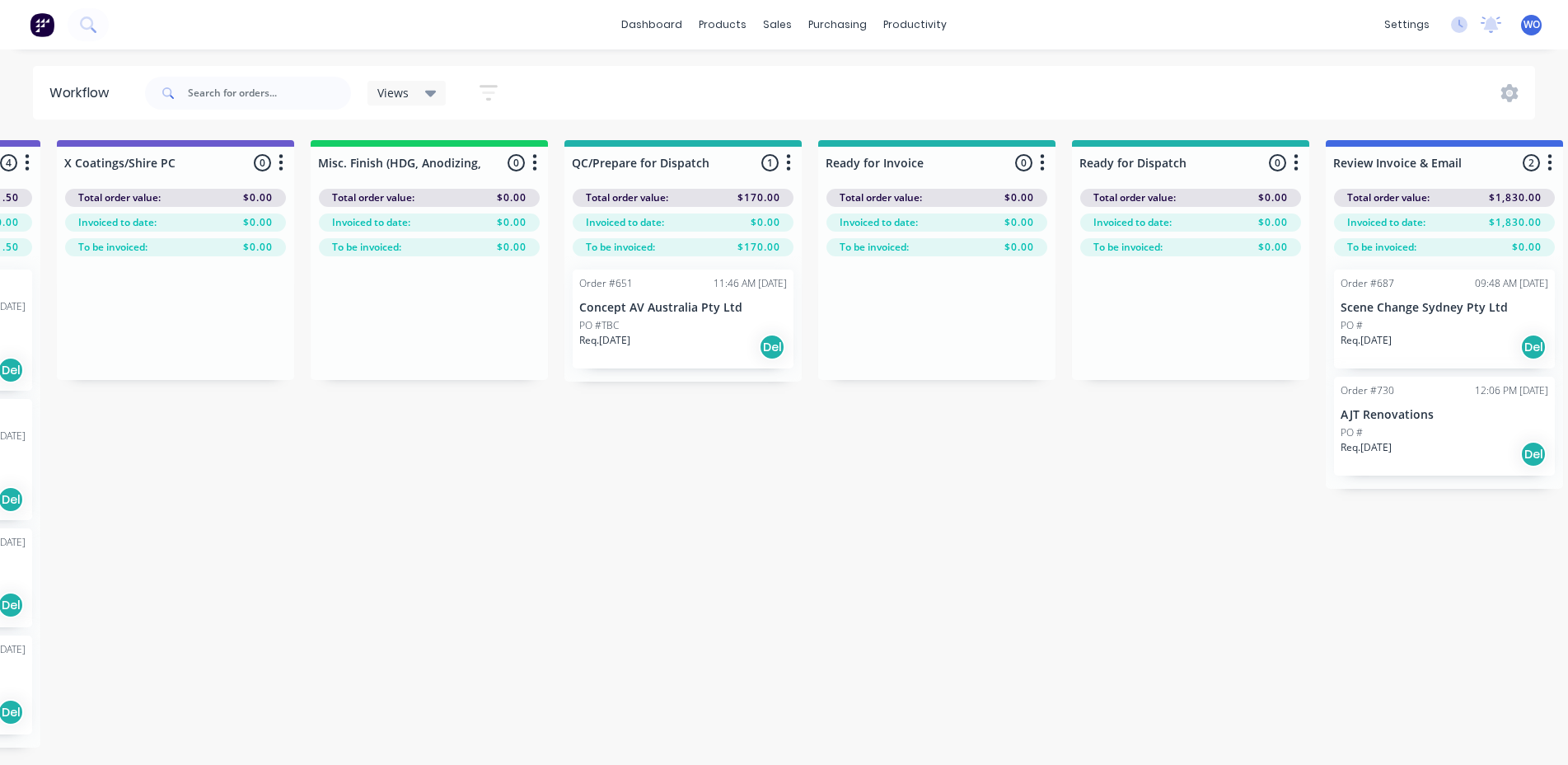
scroll to position [0, 5829]
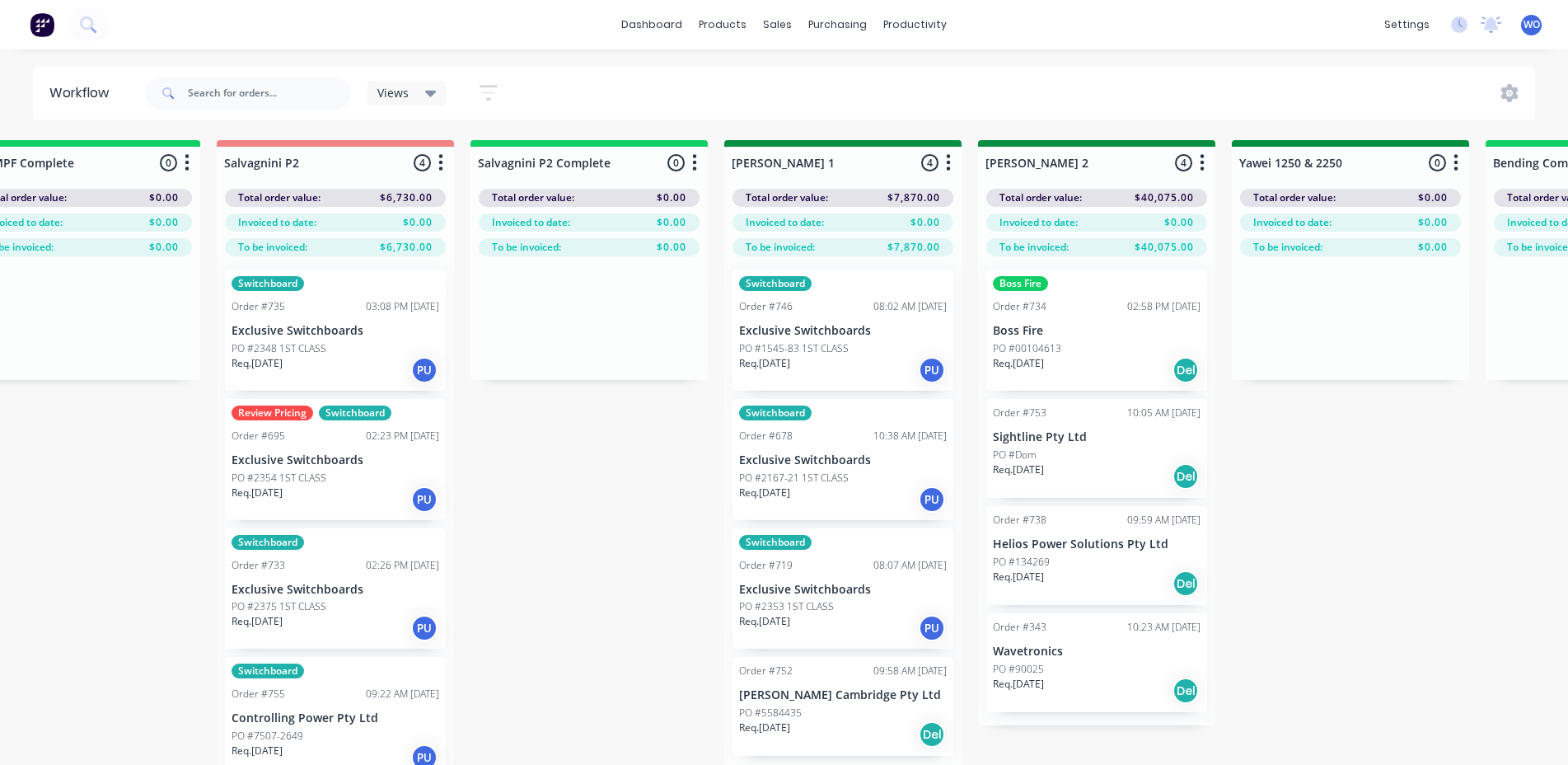
scroll to position [0, 2307]
